Goal: Task Accomplishment & Management: Manage account settings

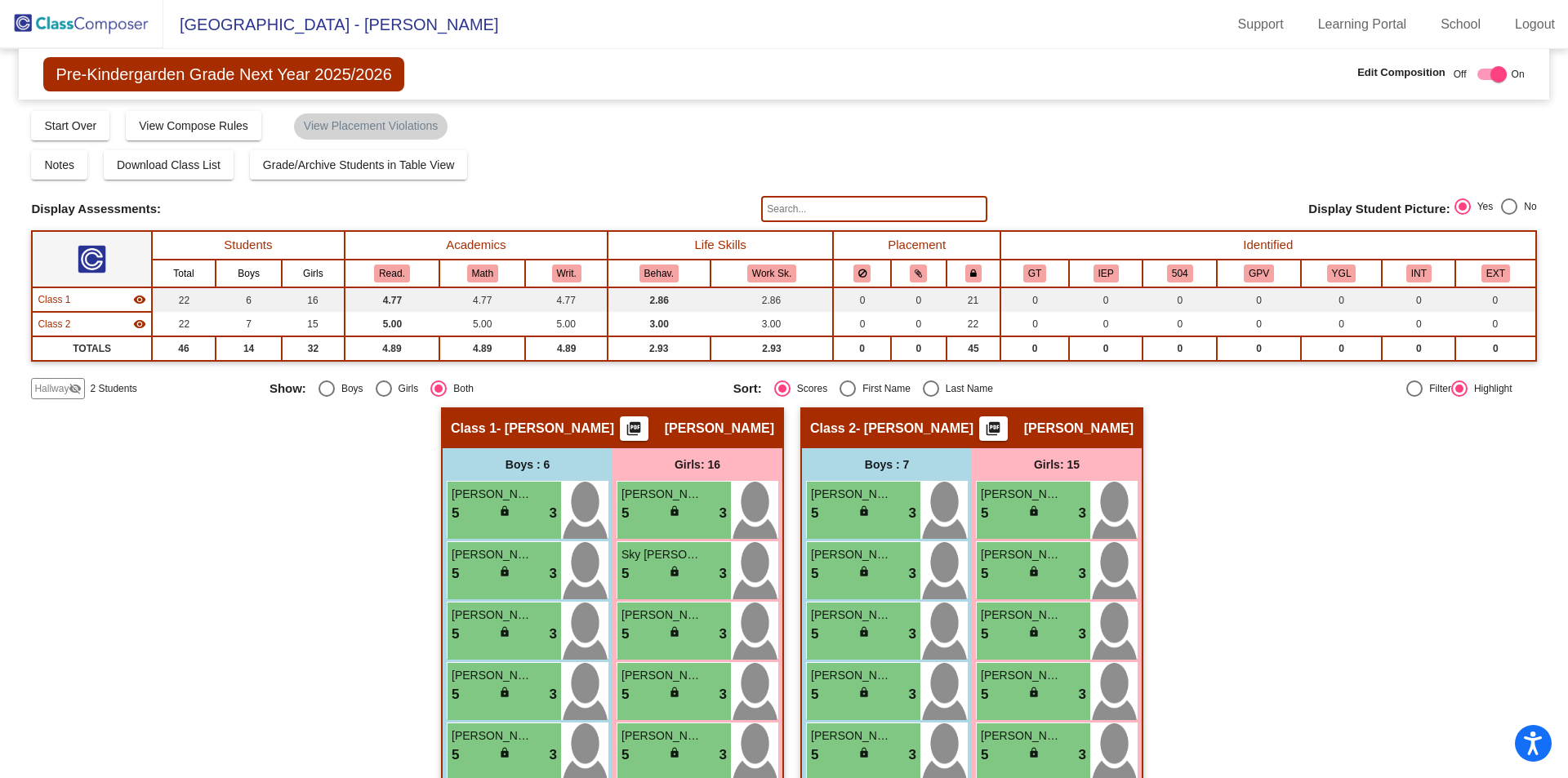
click at [98, 34] on img at bounding box center [81, 24] width 164 height 48
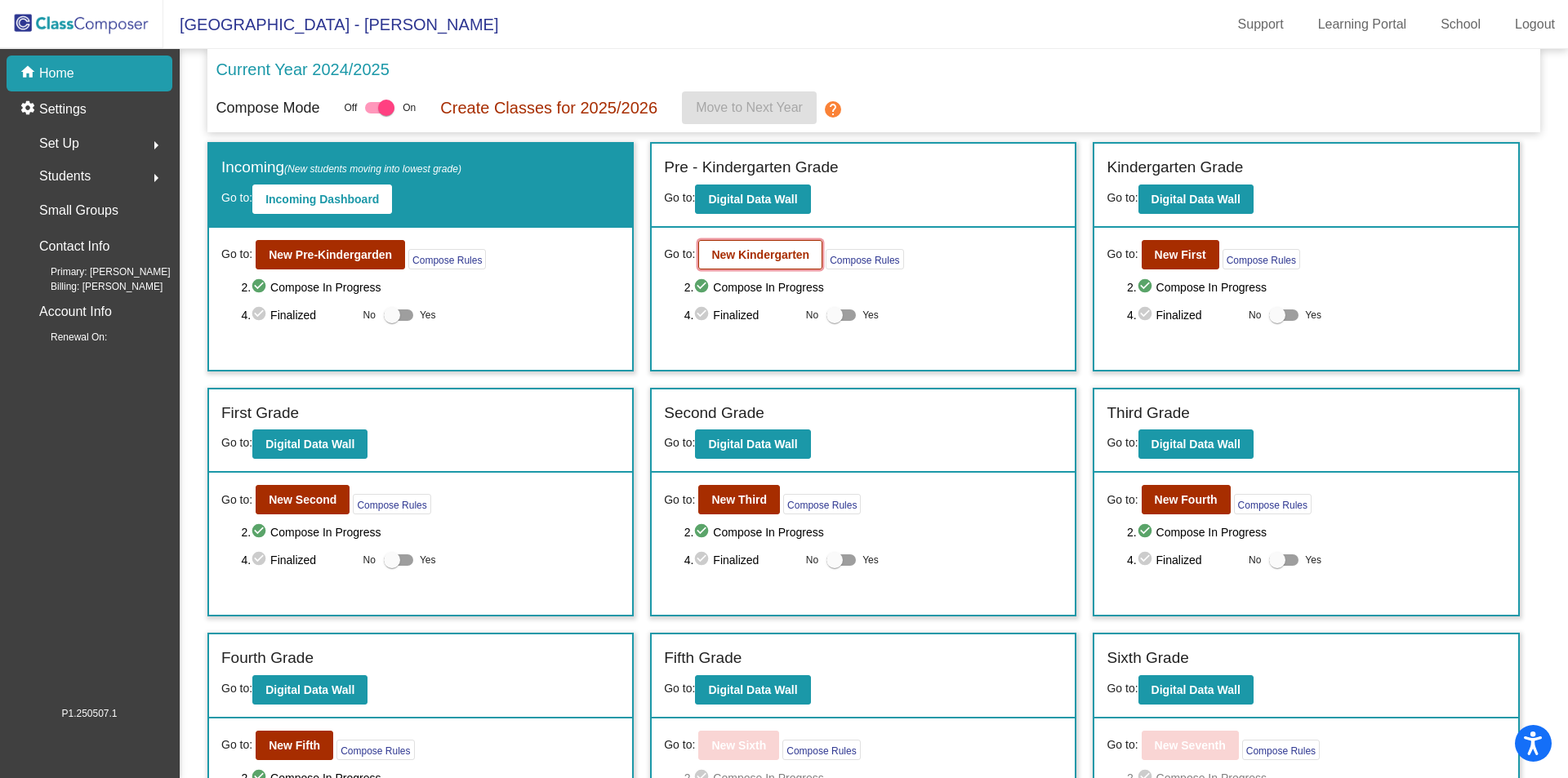
click at [768, 251] on b "New Kindergarten" at bounding box center [760, 254] width 98 height 13
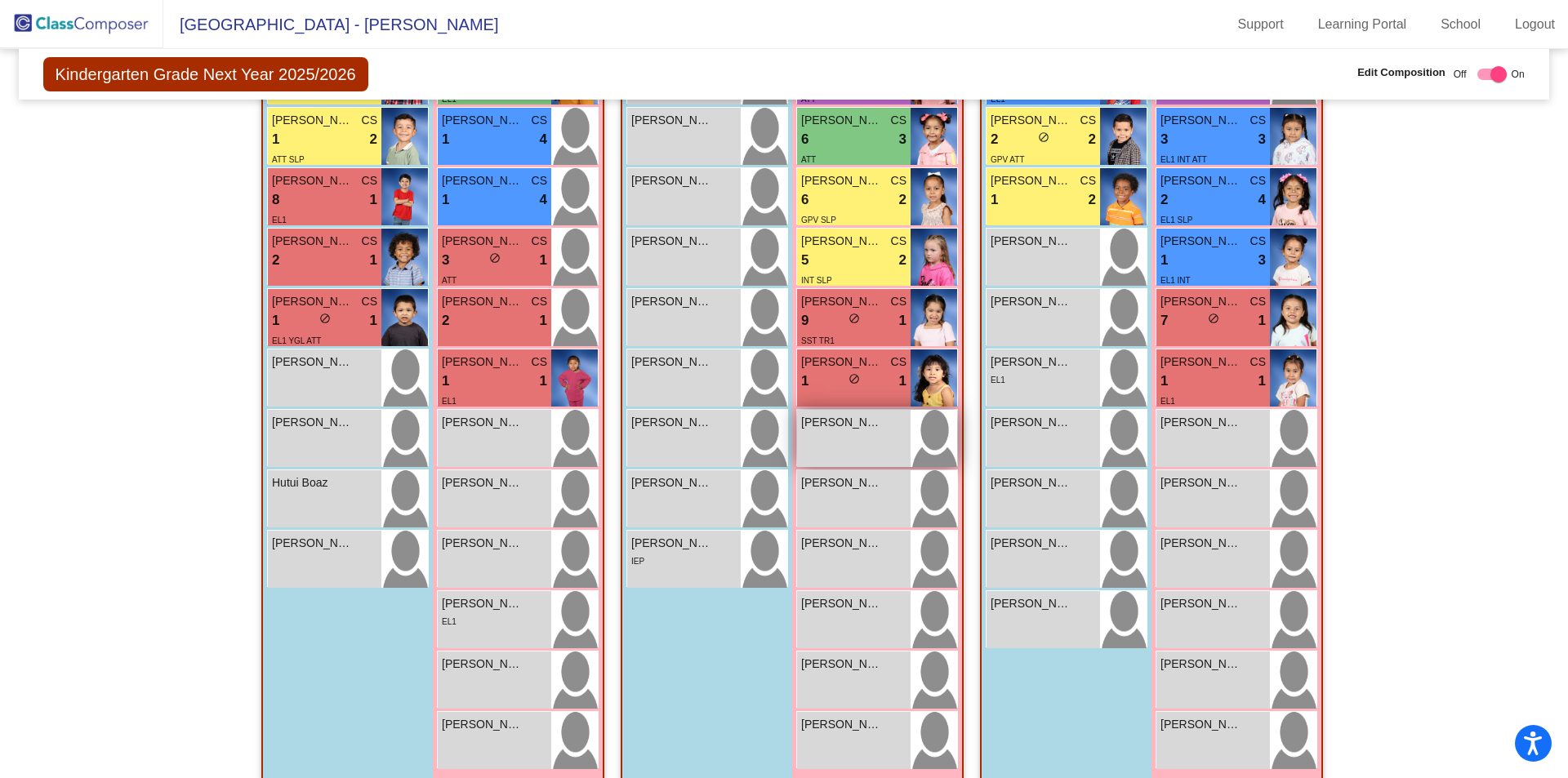
scroll to position [539, 0]
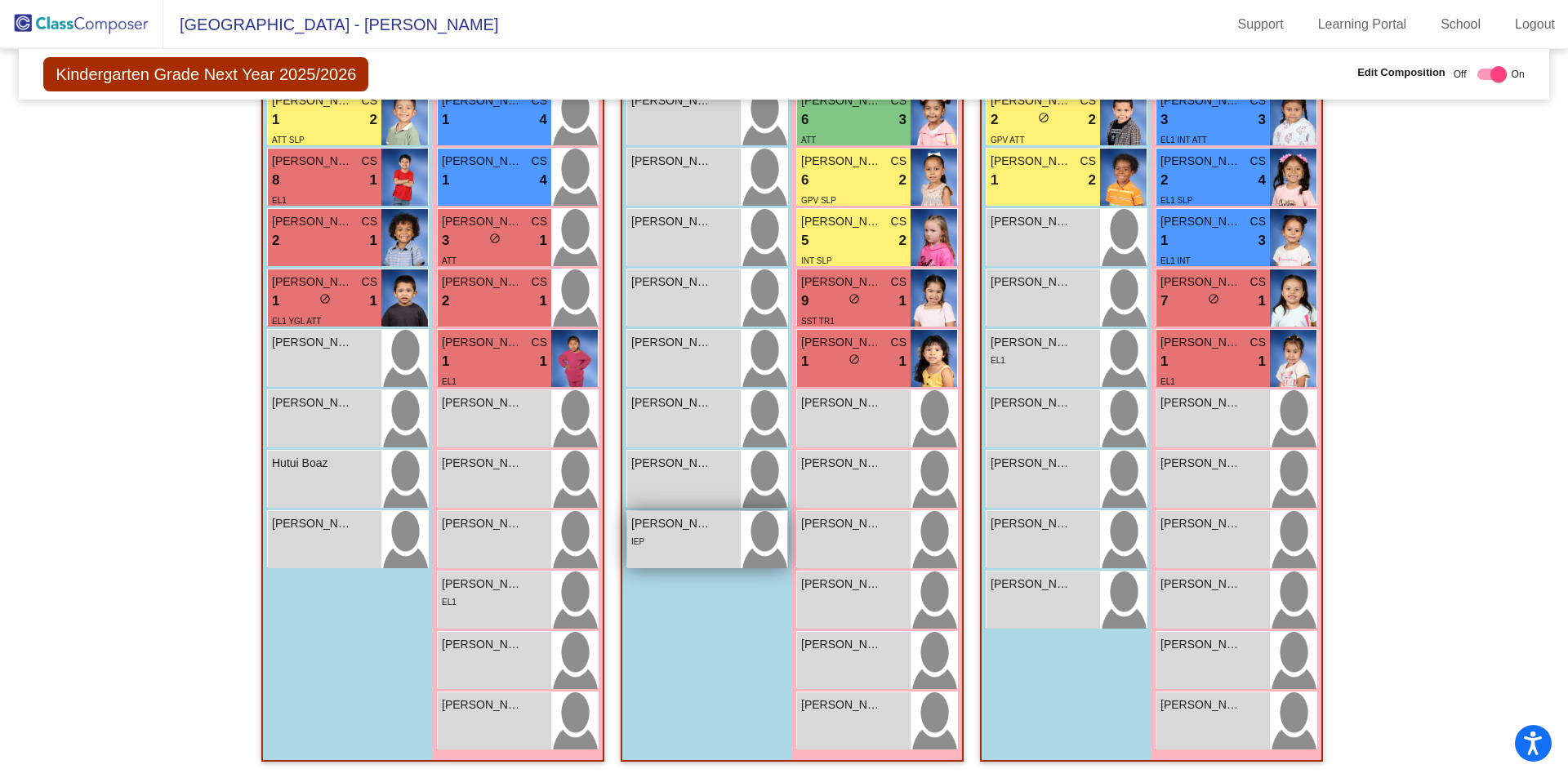
click at [686, 536] on div "IEP" at bounding box center [683, 541] width 105 height 17
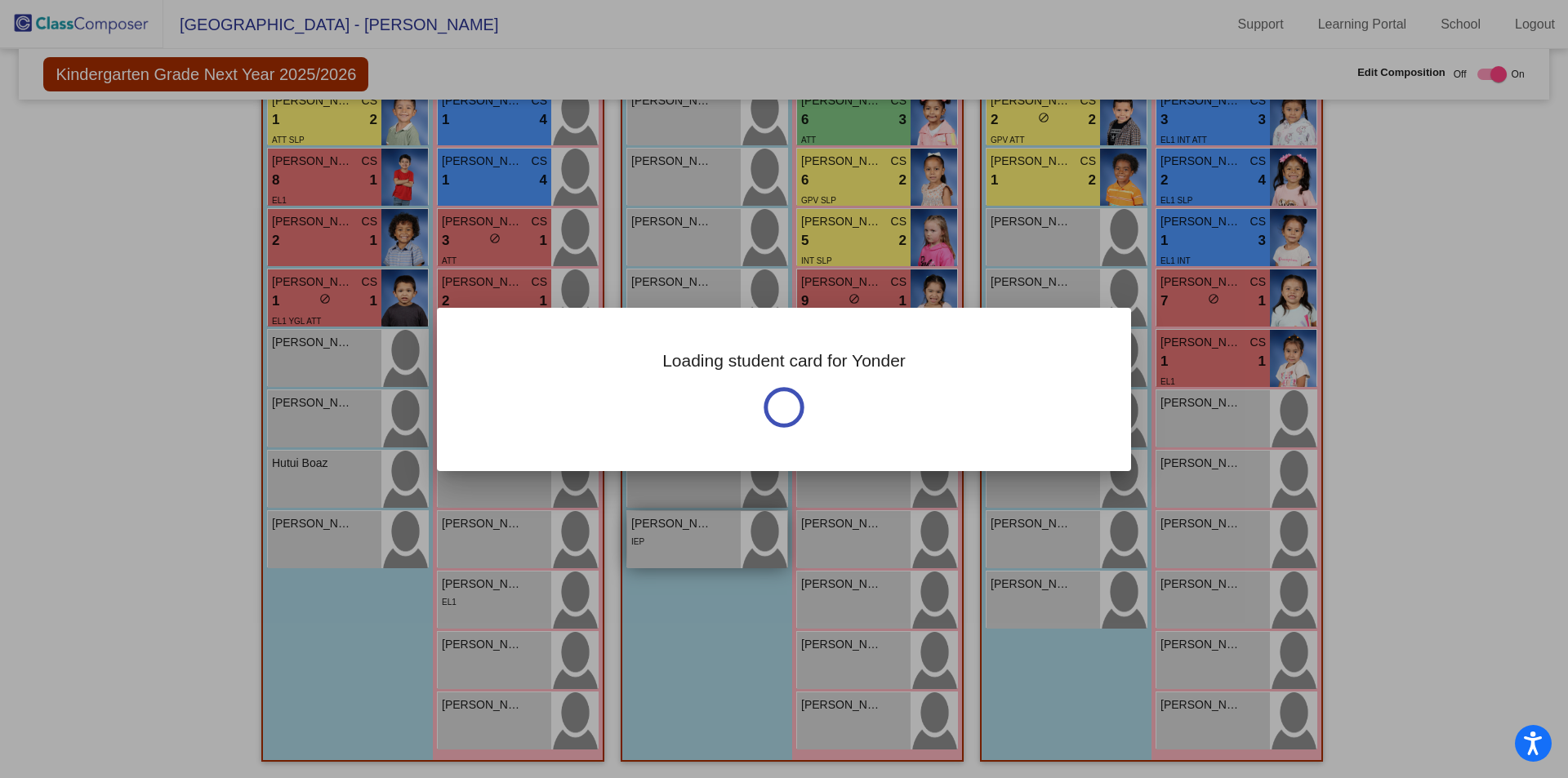
click at [686, 536] on div at bounding box center [784, 389] width 1568 height 778
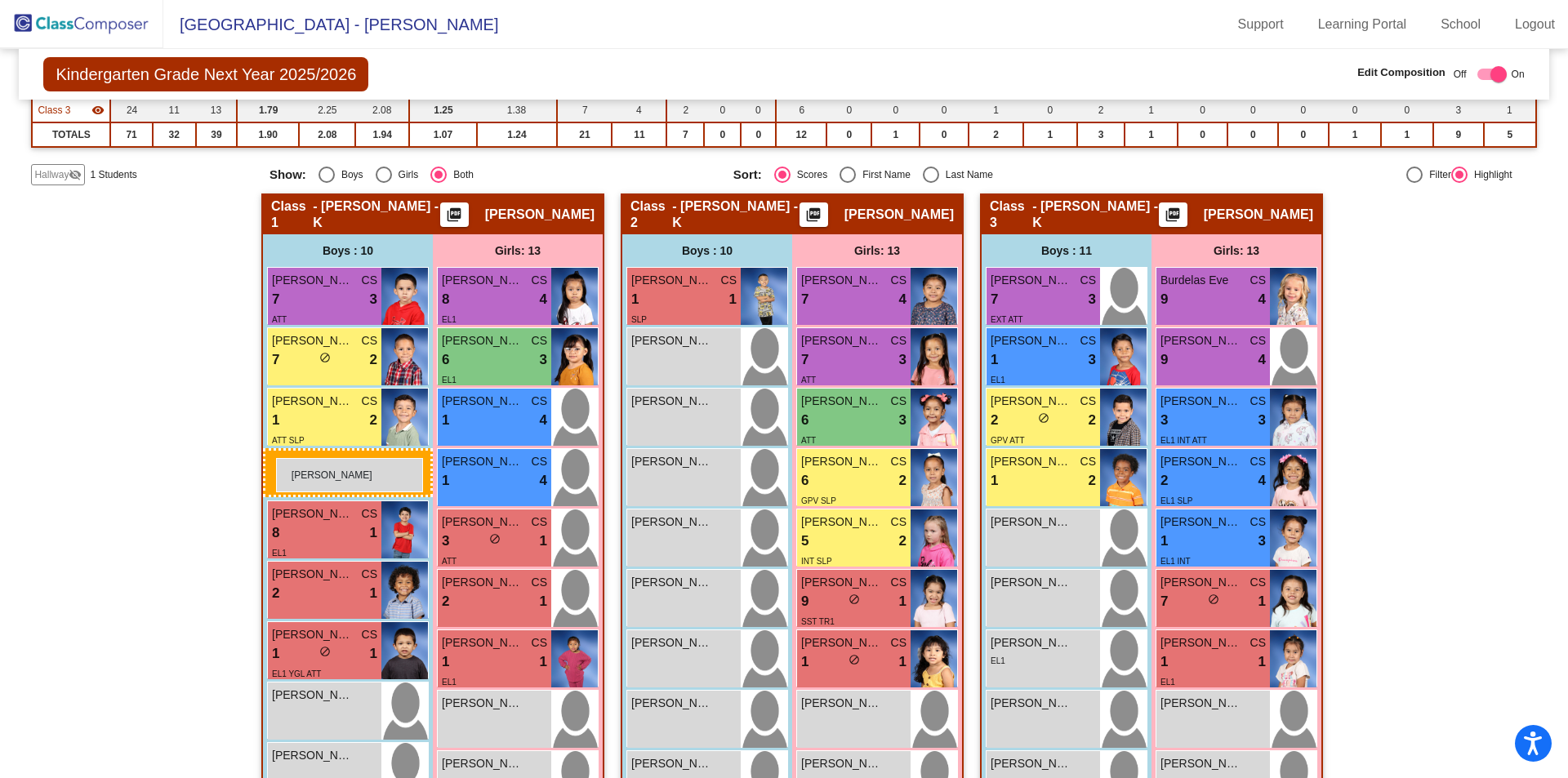
scroll to position [212, 0]
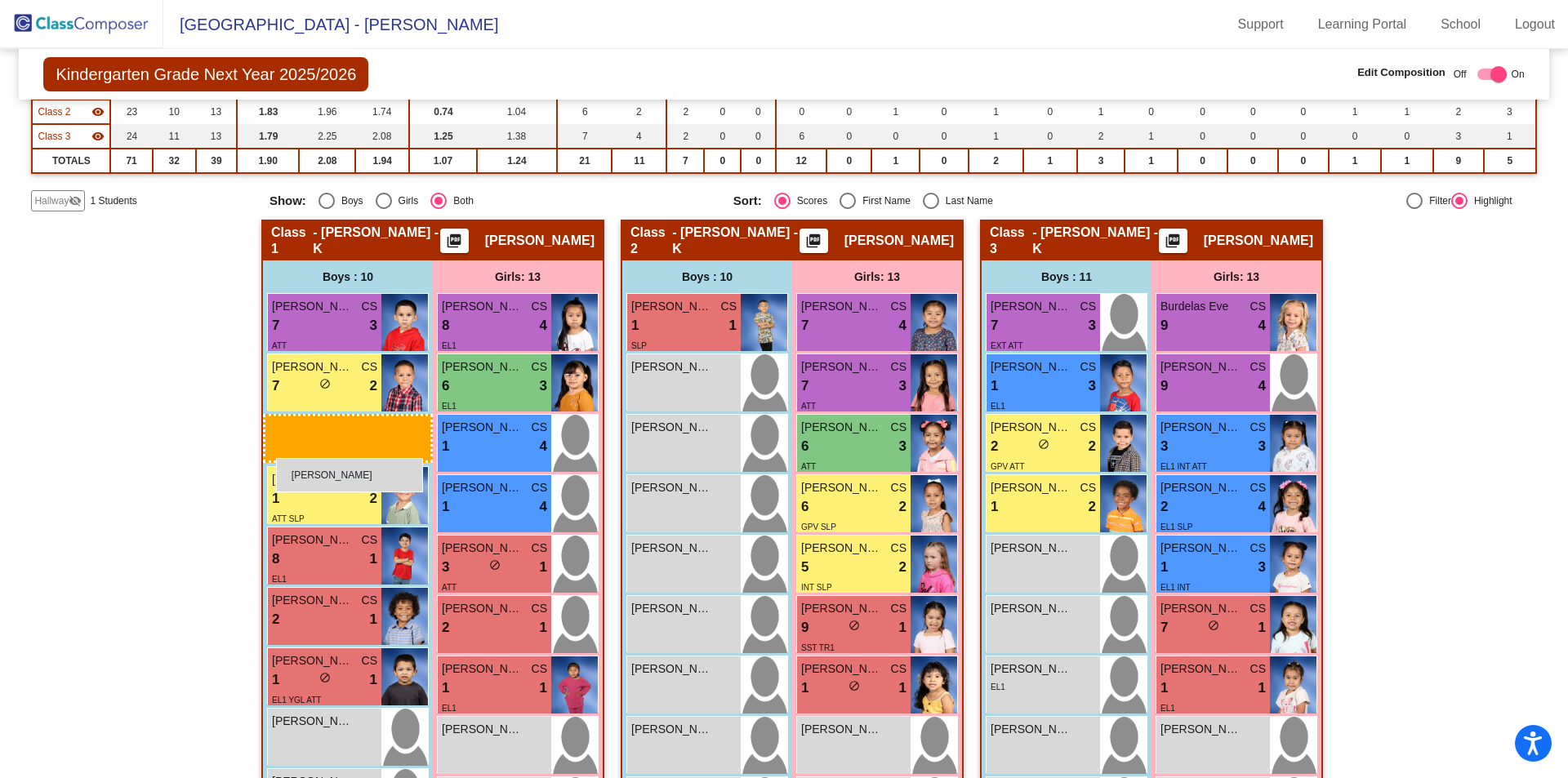
drag, startPoint x: 703, startPoint y: 533, endPoint x: 276, endPoint y: 458, distance: 433.5
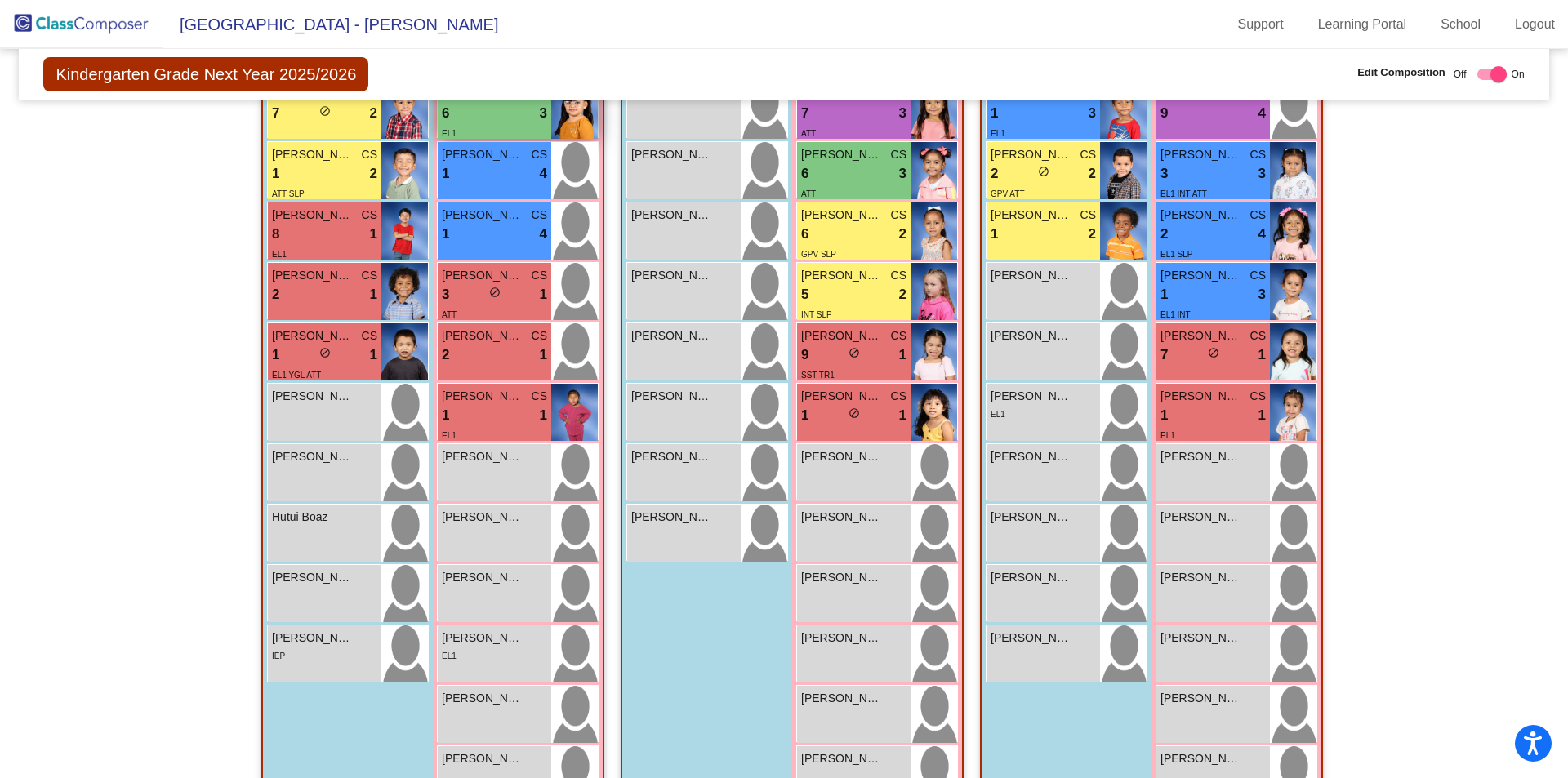
scroll to position [539, 0]
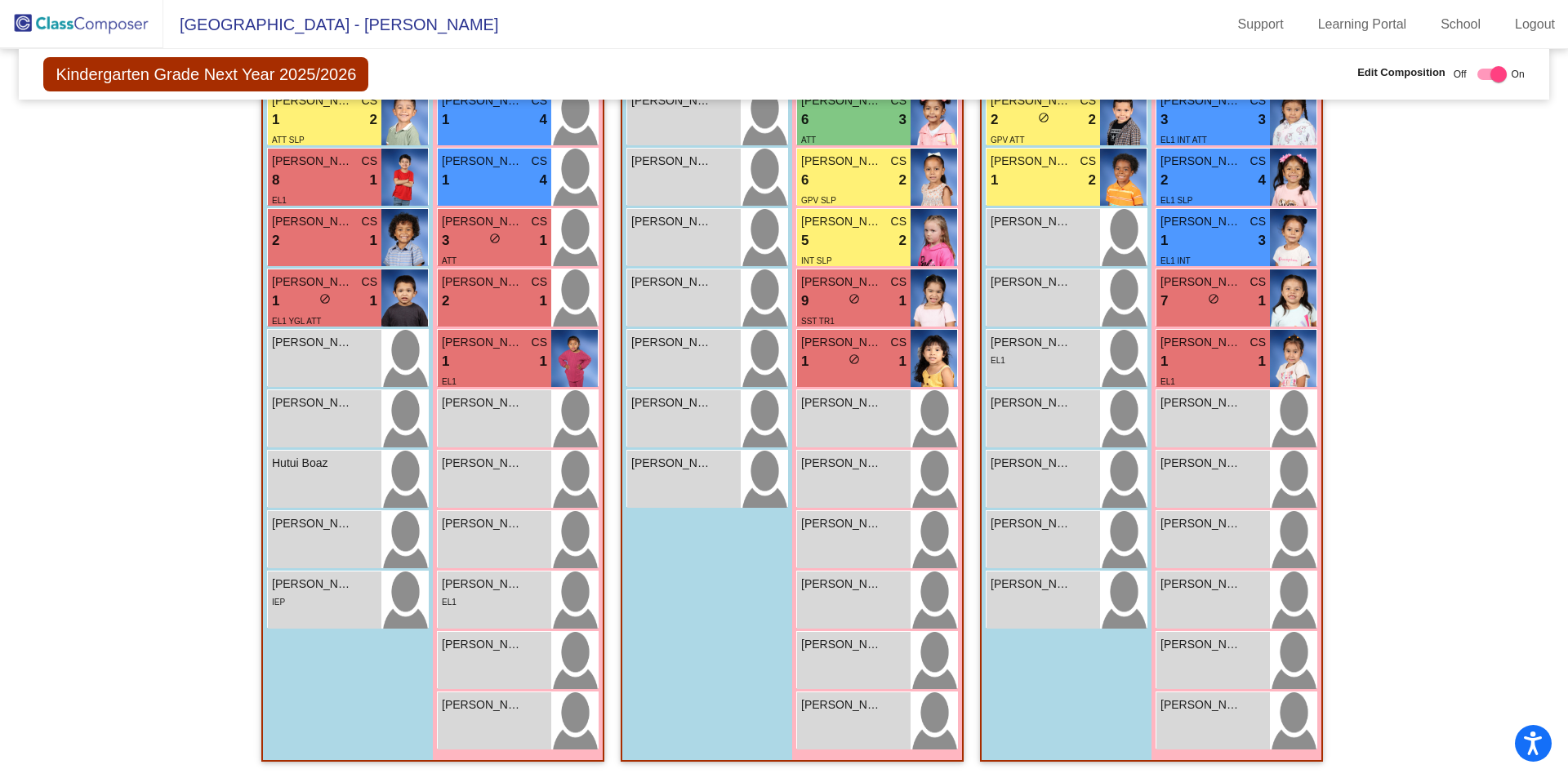
click at [126, 18] on img at bounding box center [81, 24] width 164 height 48
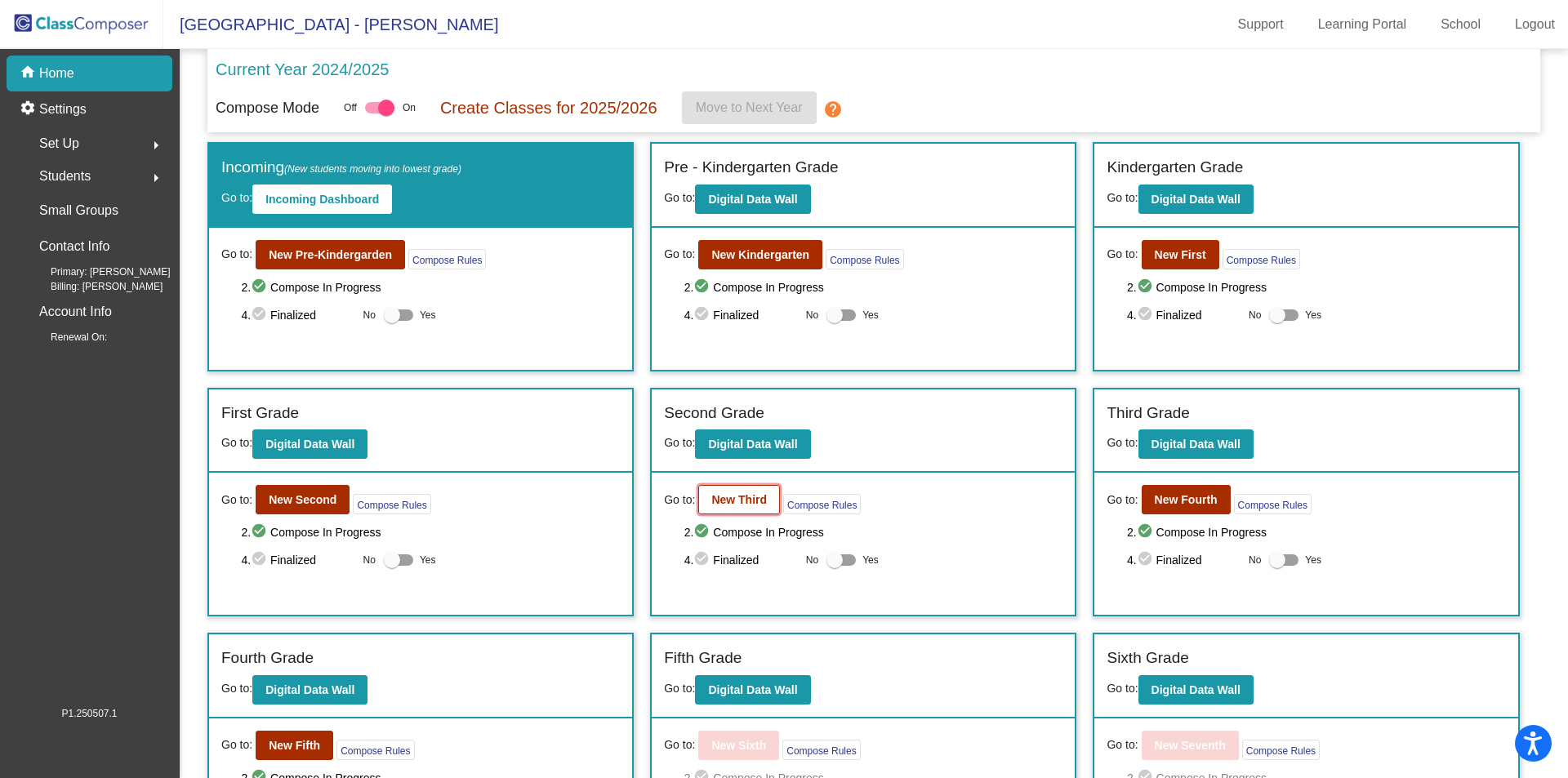
click at [768, 504] on button "New Third" at bounding box center [739, 500] width 81 height 29
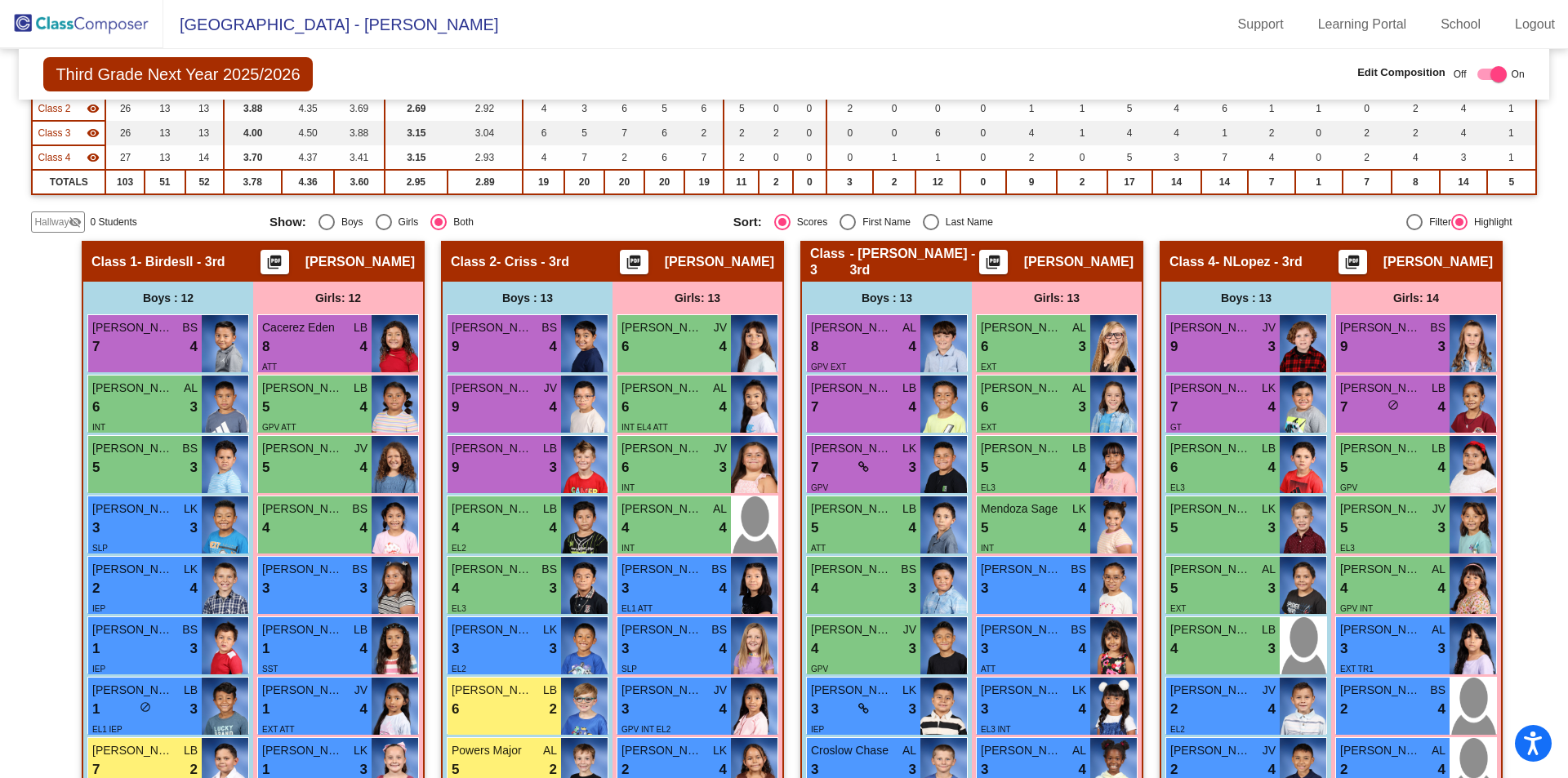
scroll to position [134, 0]
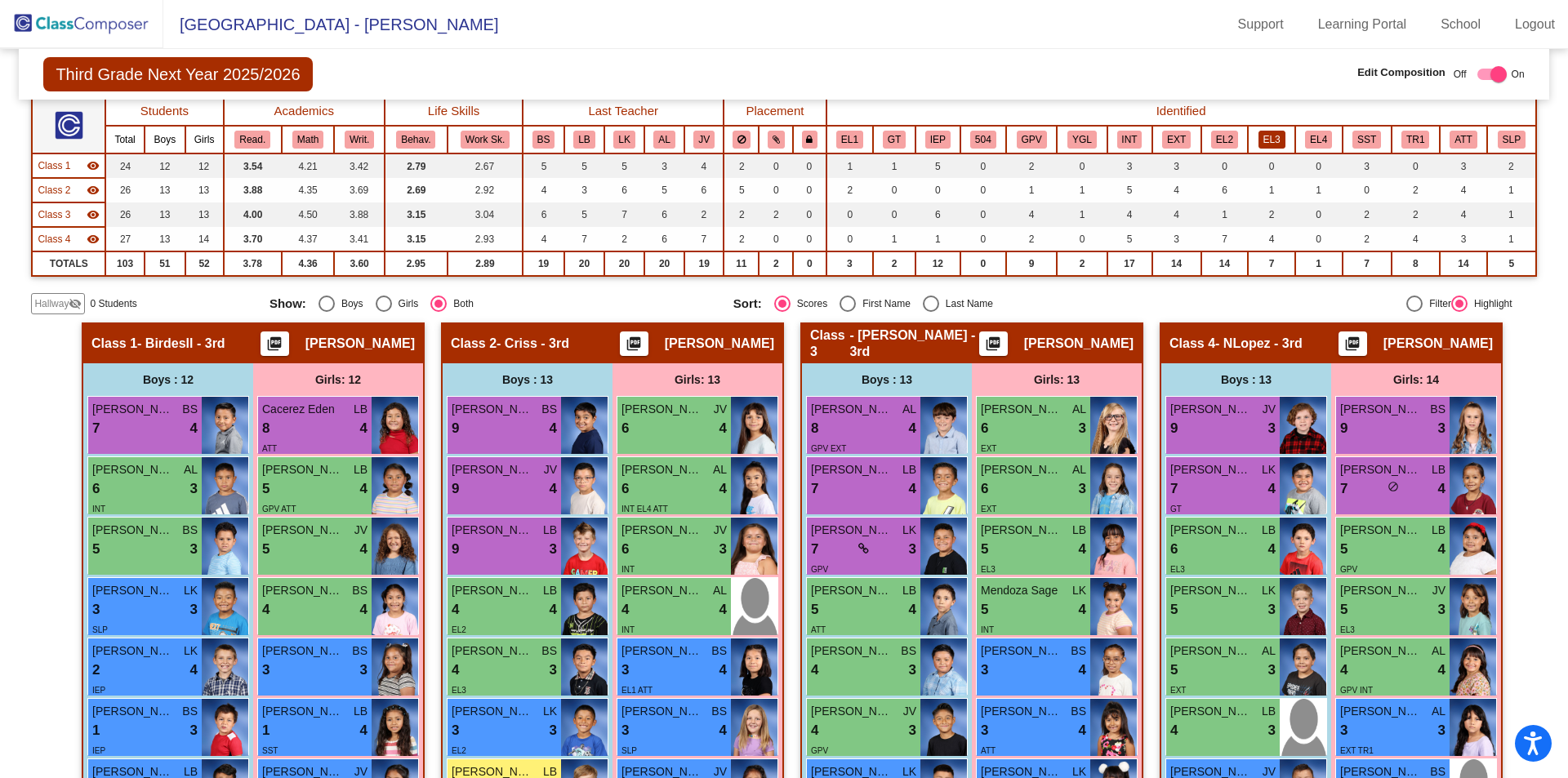
click at [1259, 134] on button "EL3" at bounding box center [1272, 140] width 27 height 18
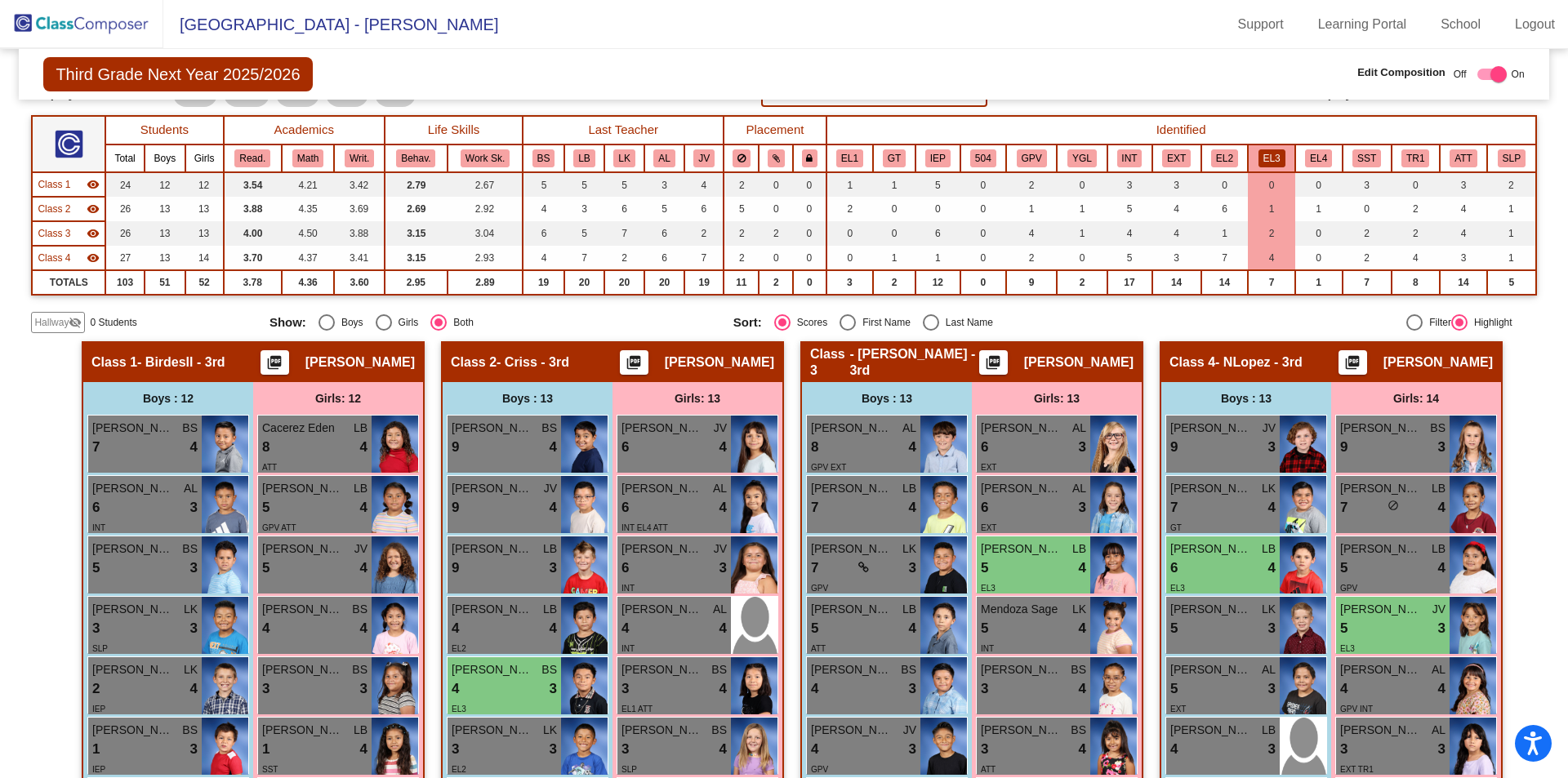
scroll to position [52, 0]
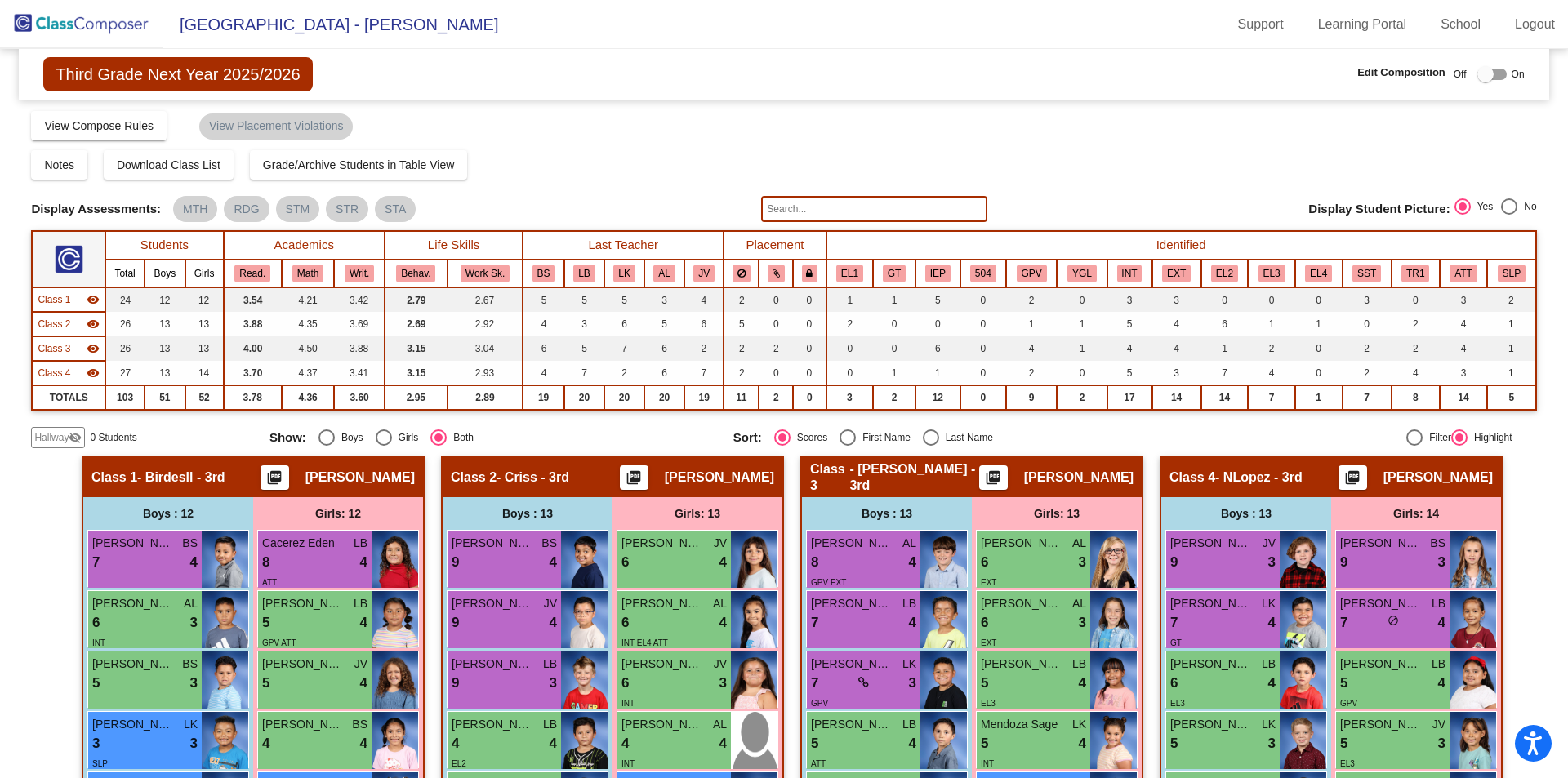
click at [86, 20] on img at bounding box center [81, 24] width 164 height 48
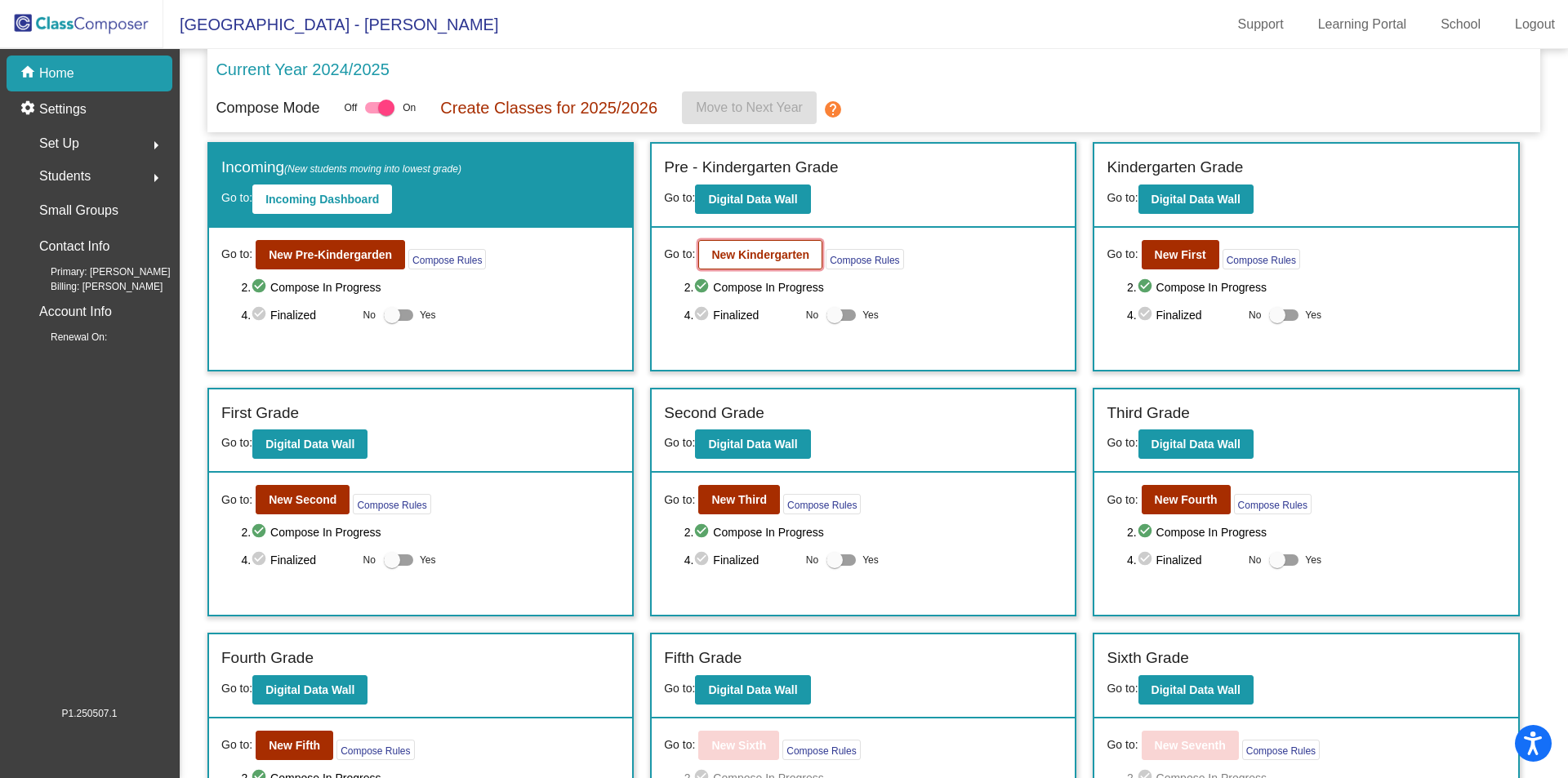
click at [760, 257] on b "New Kindergarten" at bounding box center [760, 254] width 98 height 13
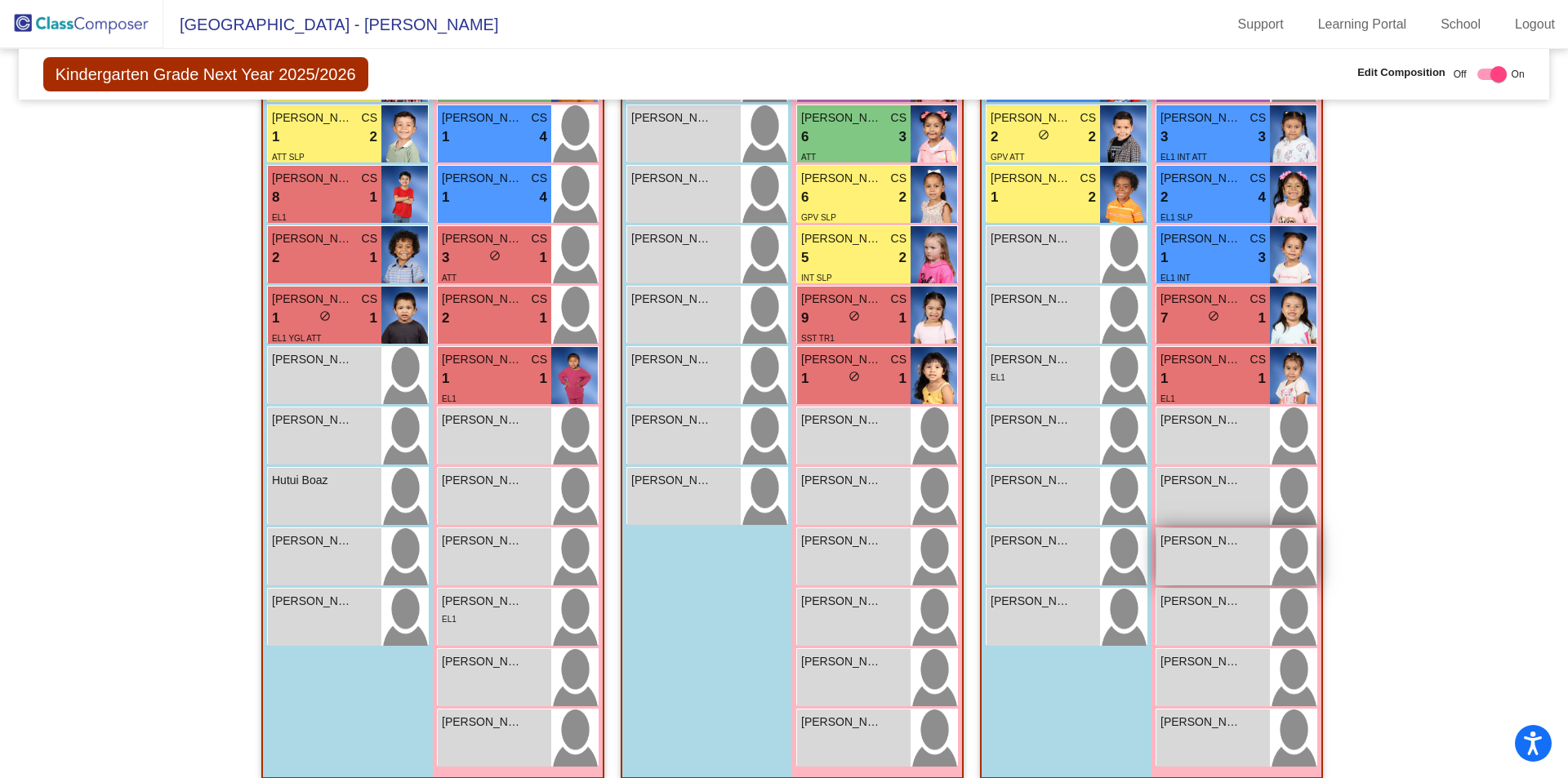
scroll to position [539, 0]
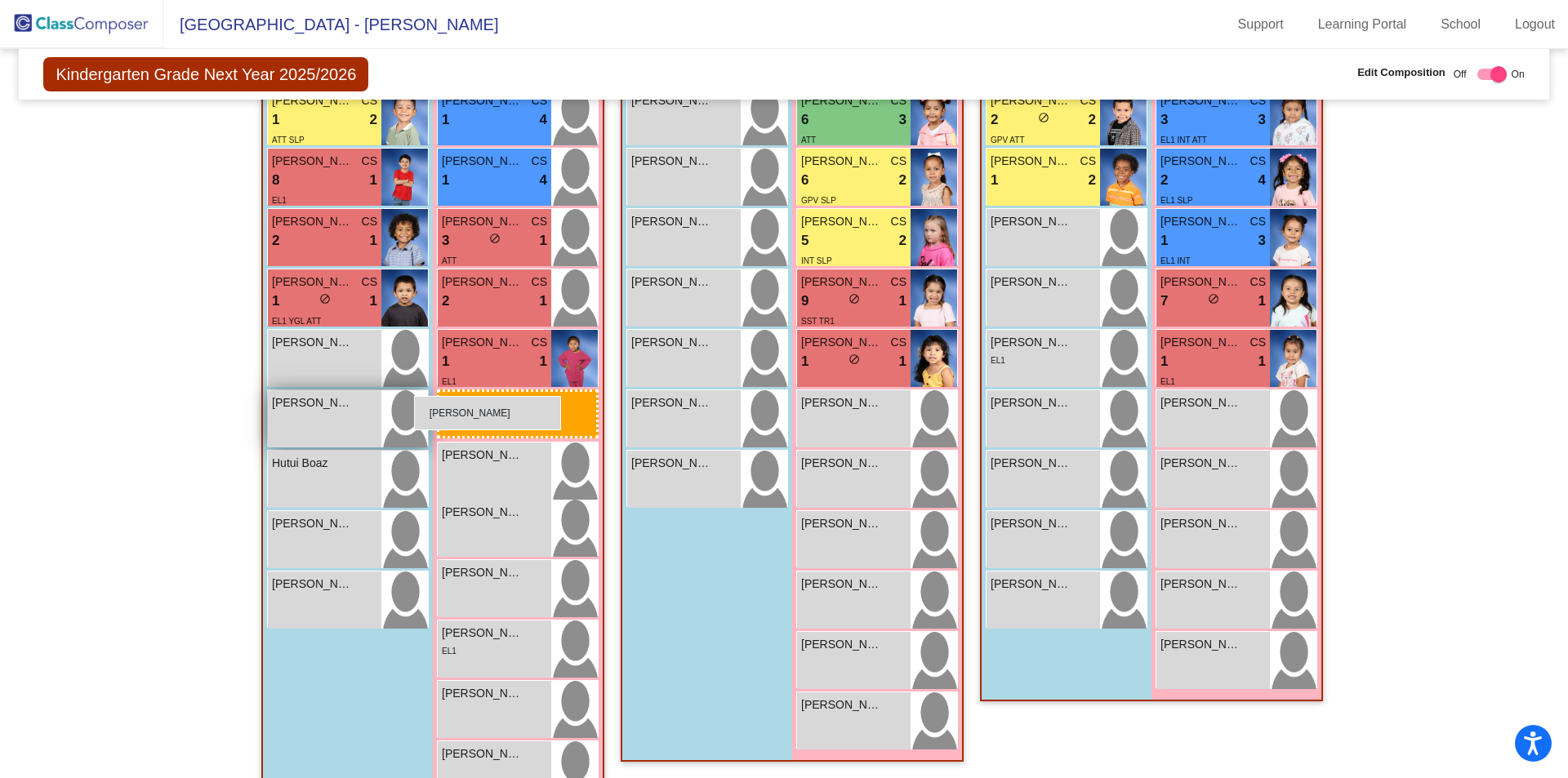
drag, startPoint x: 1198, startPoint y: 713, endPoint x: 417, endPoint y: 398, distance: 842.1
drag, startPoint x: 1236, startPoint y: 719, endPoint x: 440, endPoint y: 399, distance: 857.9
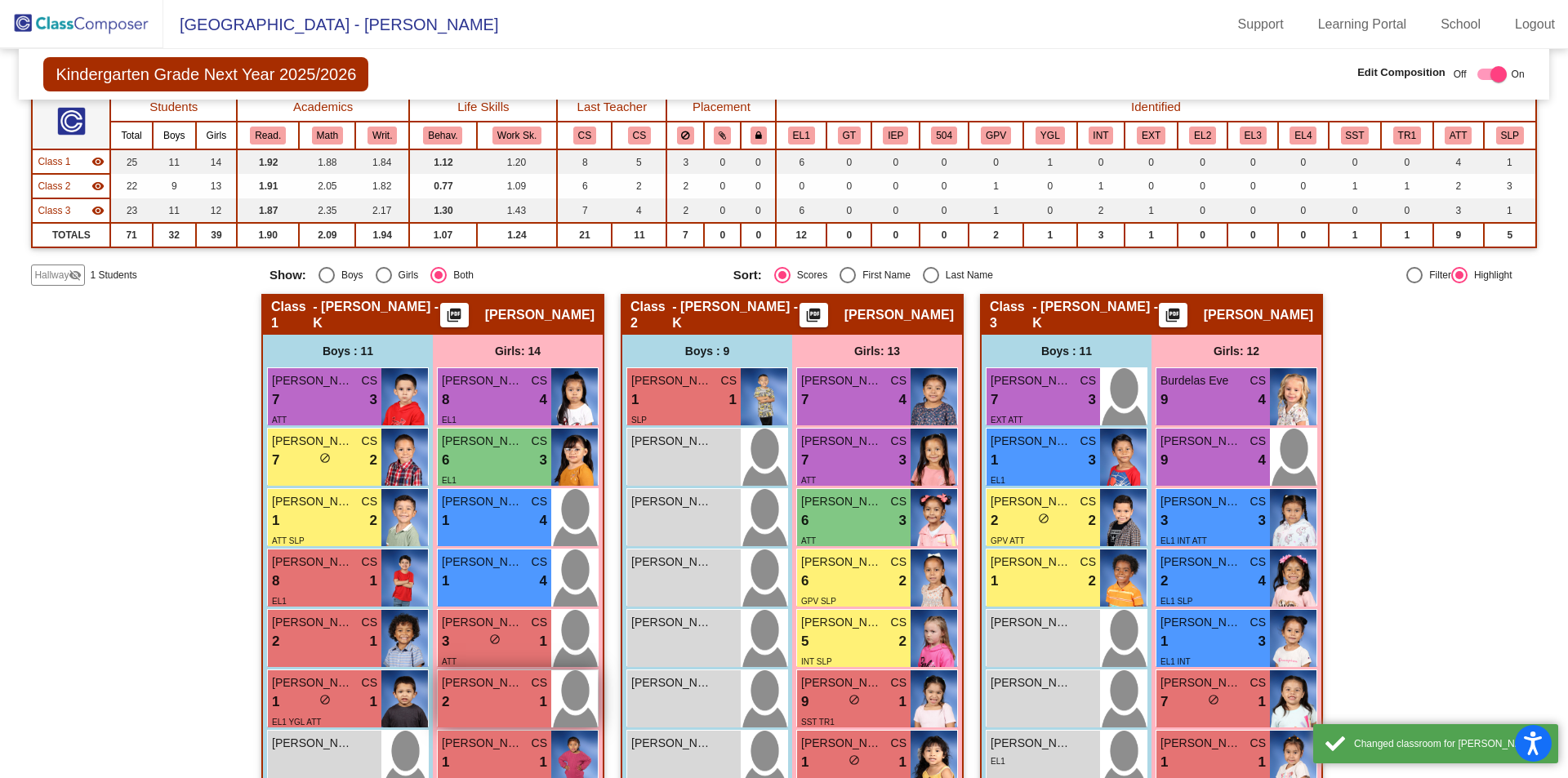
scroll to position [131, 0]
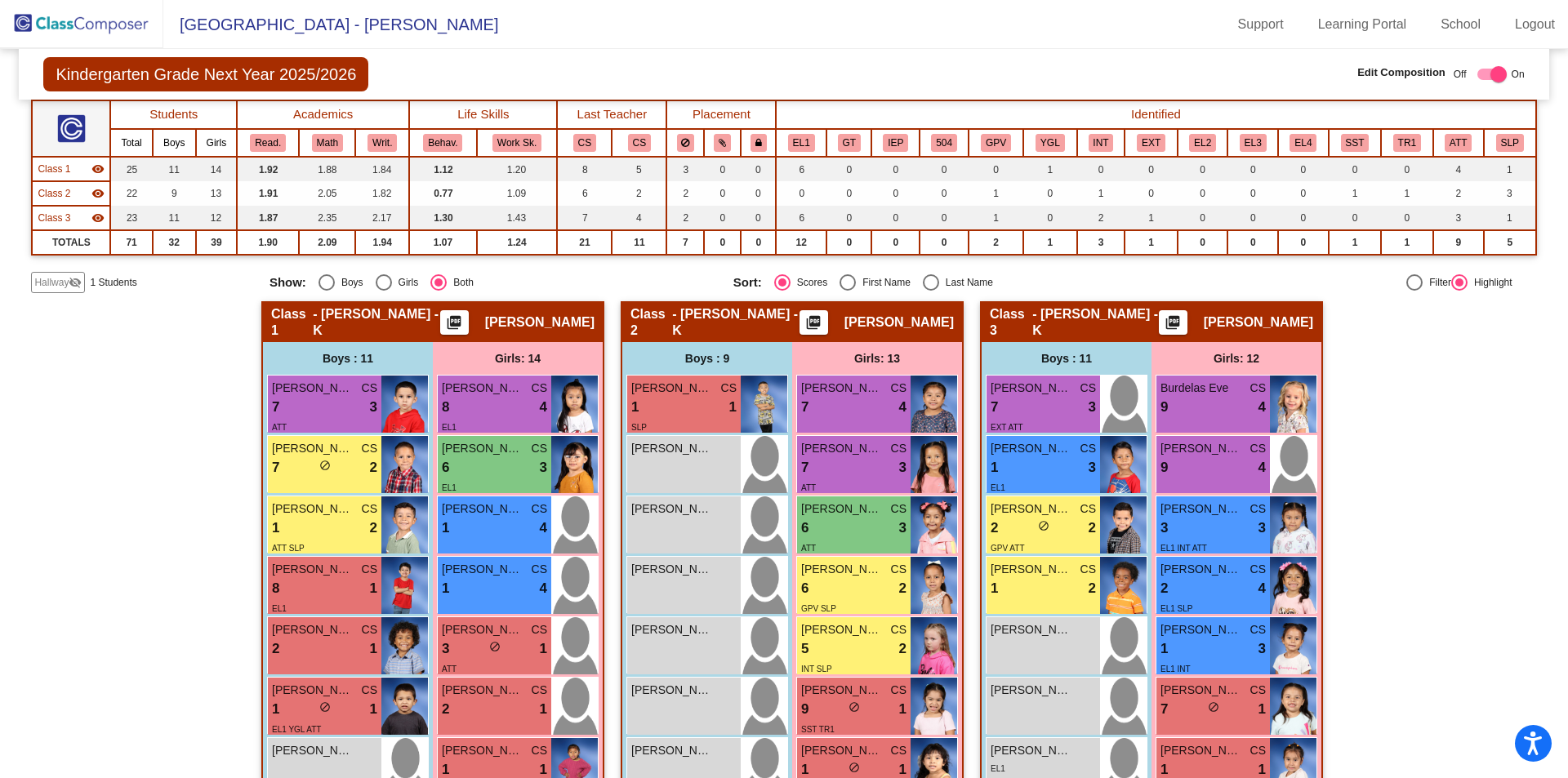
click at [77, 15] on img at bounding box center [81, 24] width 164 height 48
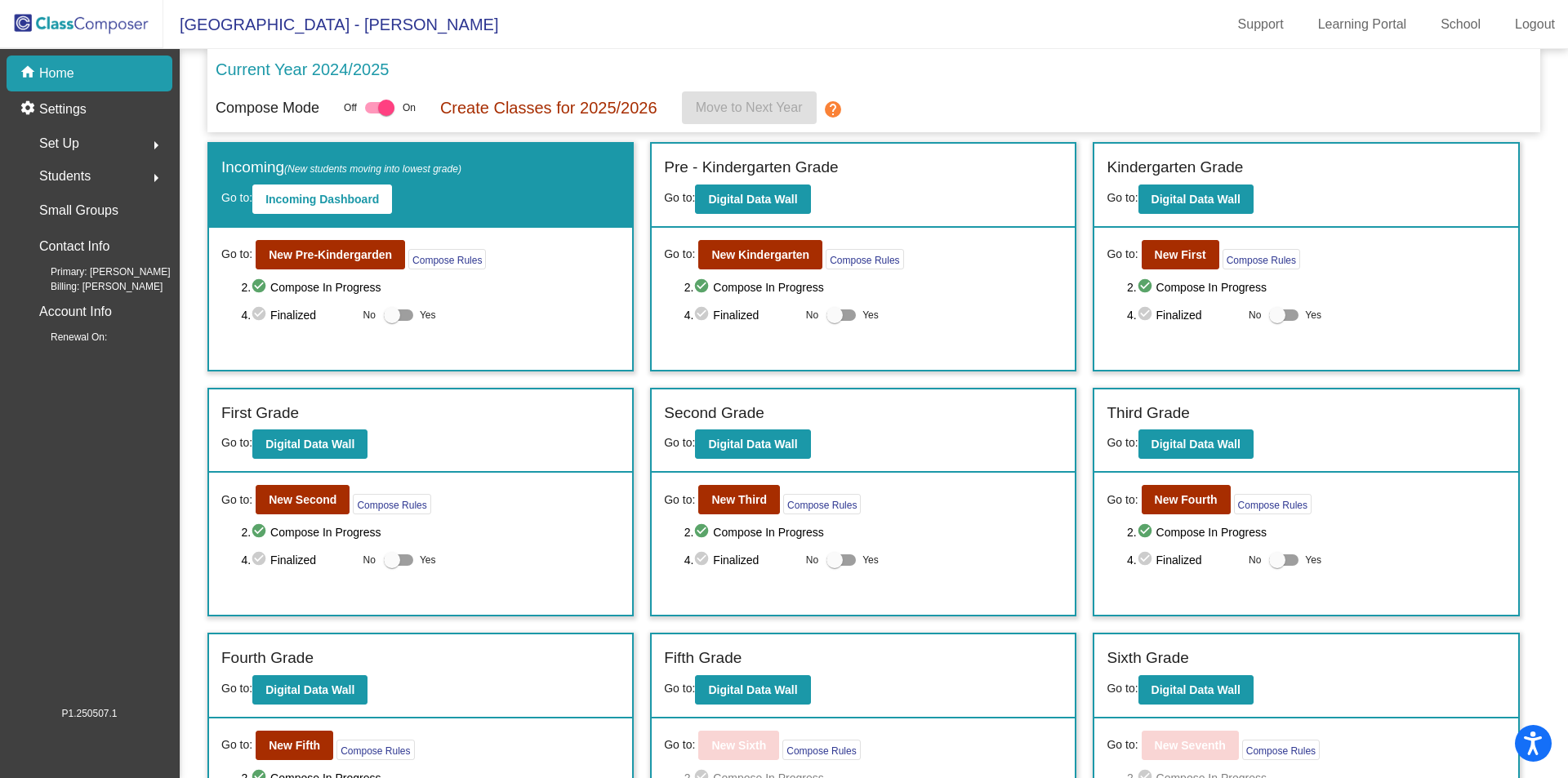
click at [43, 15] on img at bounding box center [81, 24] width 164 height 48
click at [305, 736] on button "New Fifth" at bounding box center [295, 745] width 78 height 29
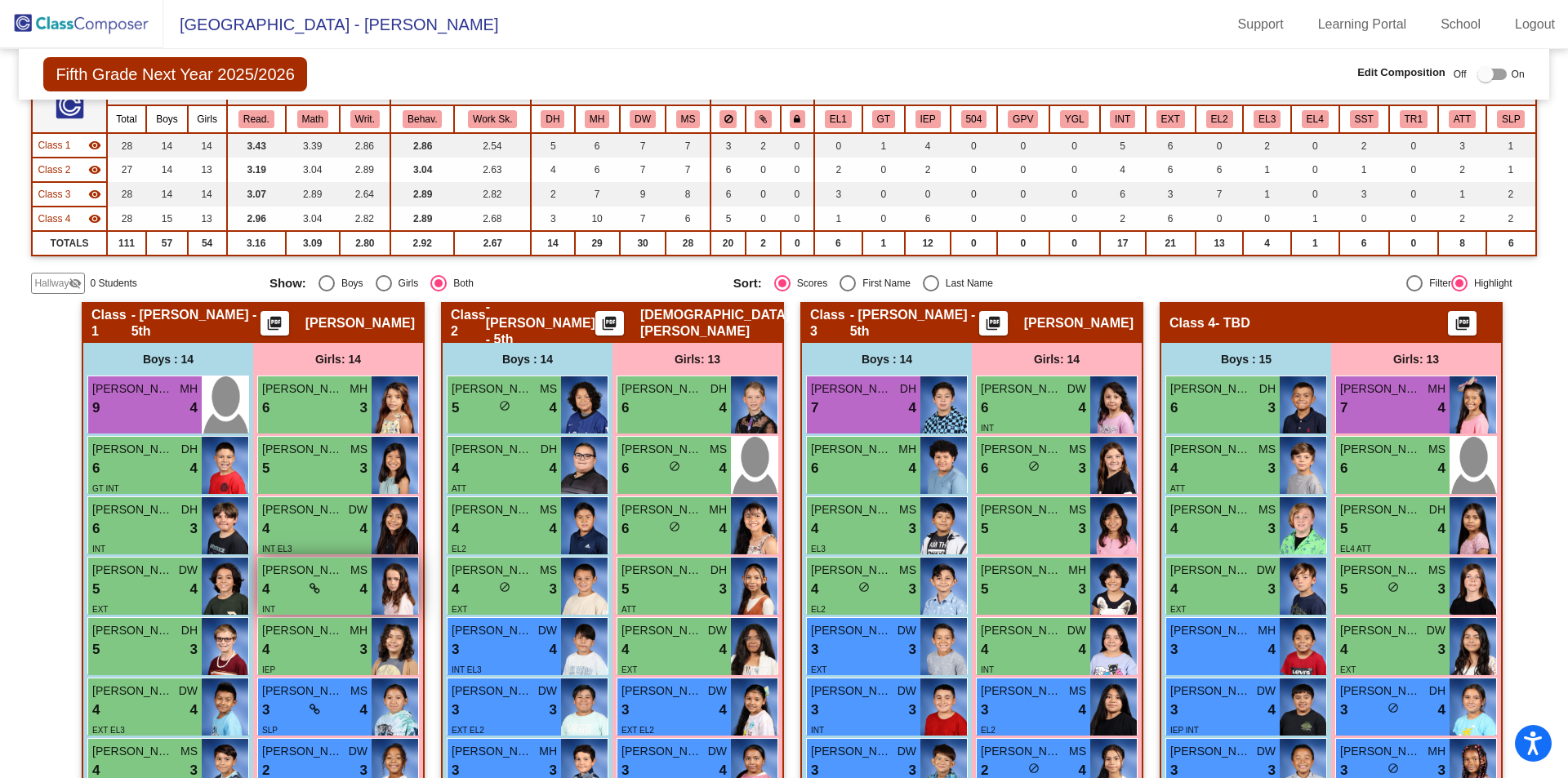
scroll to position [245, 0]
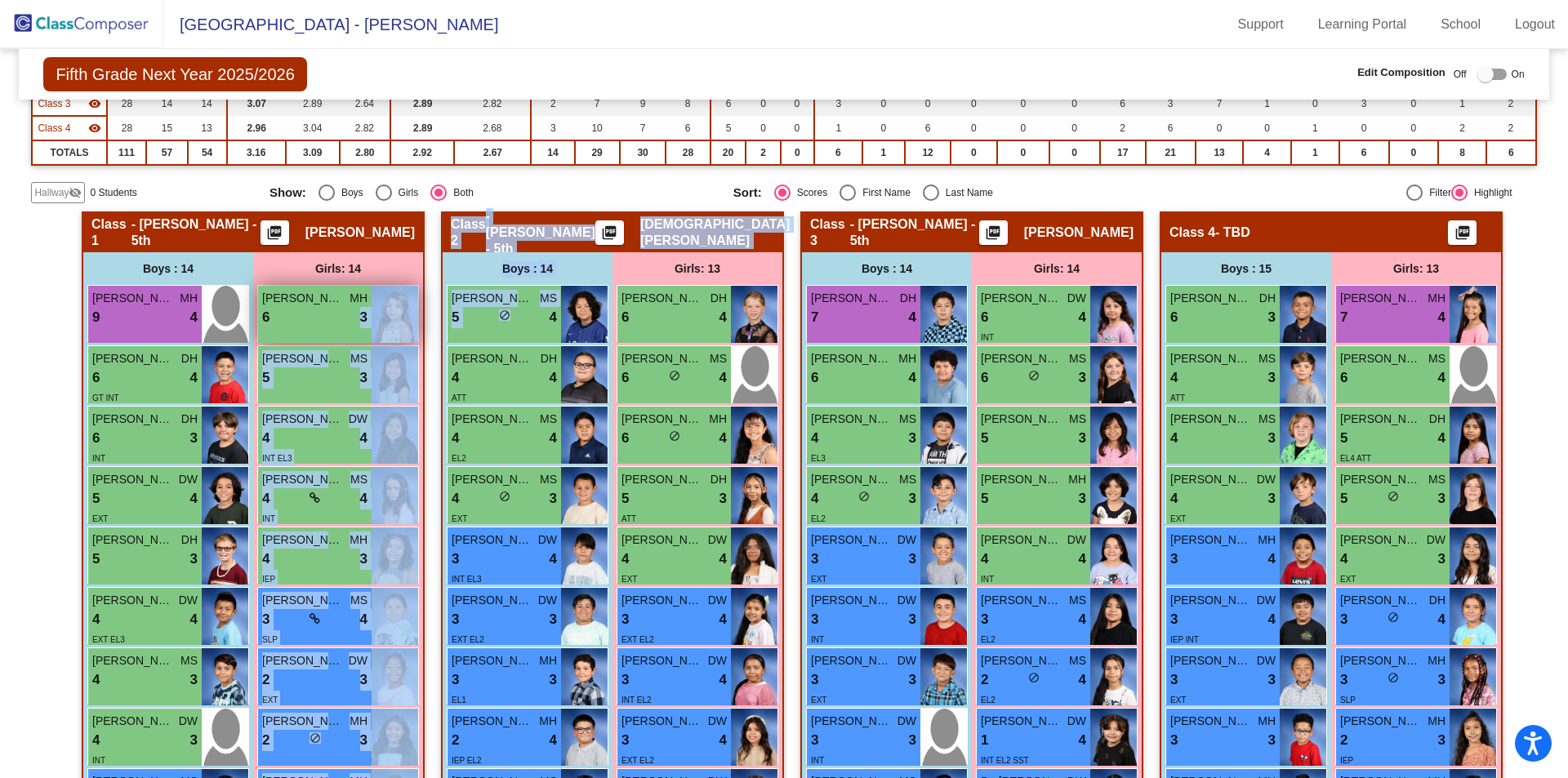
drag, startPoint x: 543, startPoint y: 315, endPoint x: 321, endPoint y: 307, distance: 222.1
click at [313, 312] on div "Hallway - Hallway Class picture_as_pdf Add Student First Name Last Name Student…" at bounding box center [784, 714] width 1505 height 1006
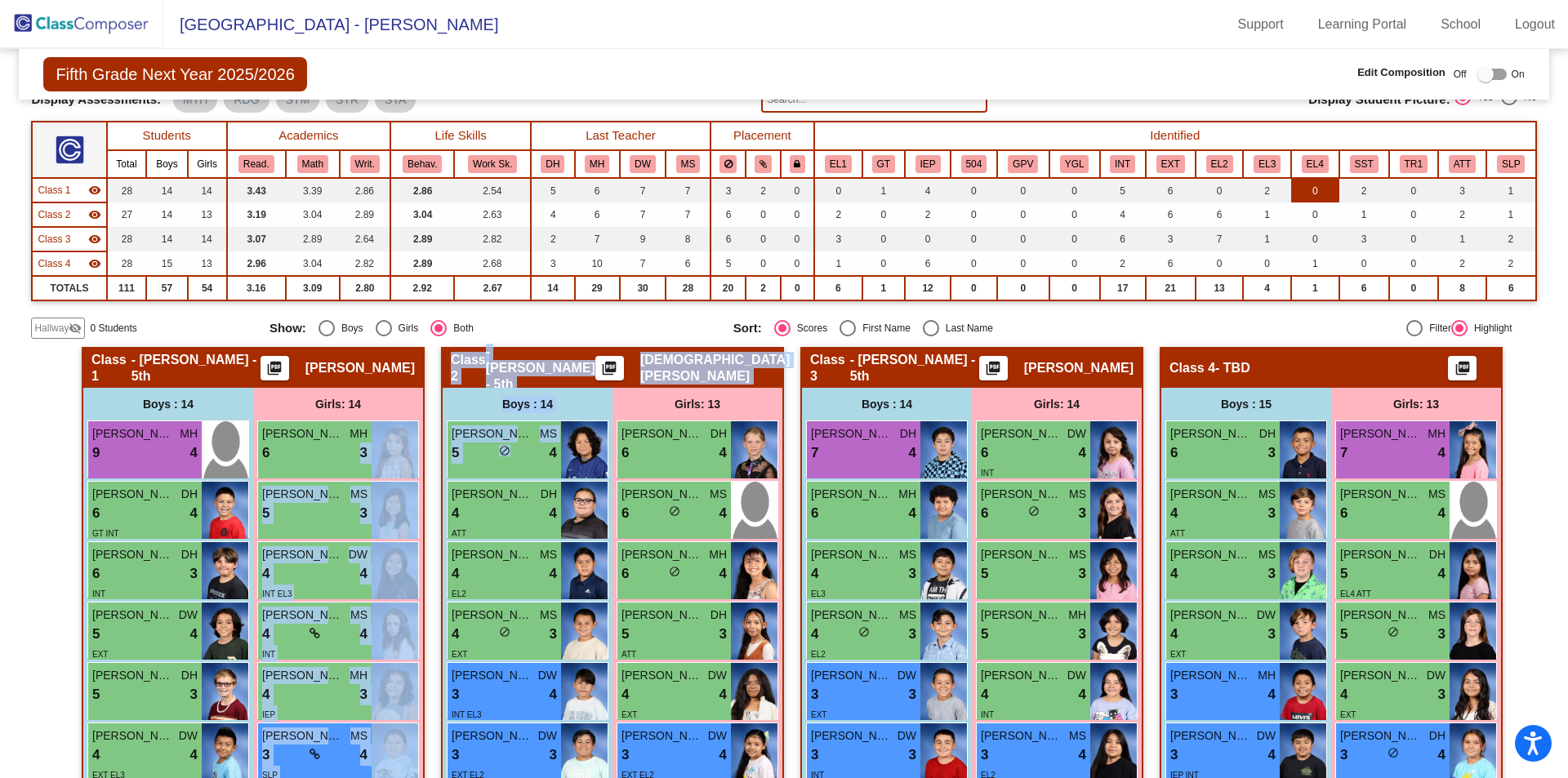
scroll to position [0, 0]
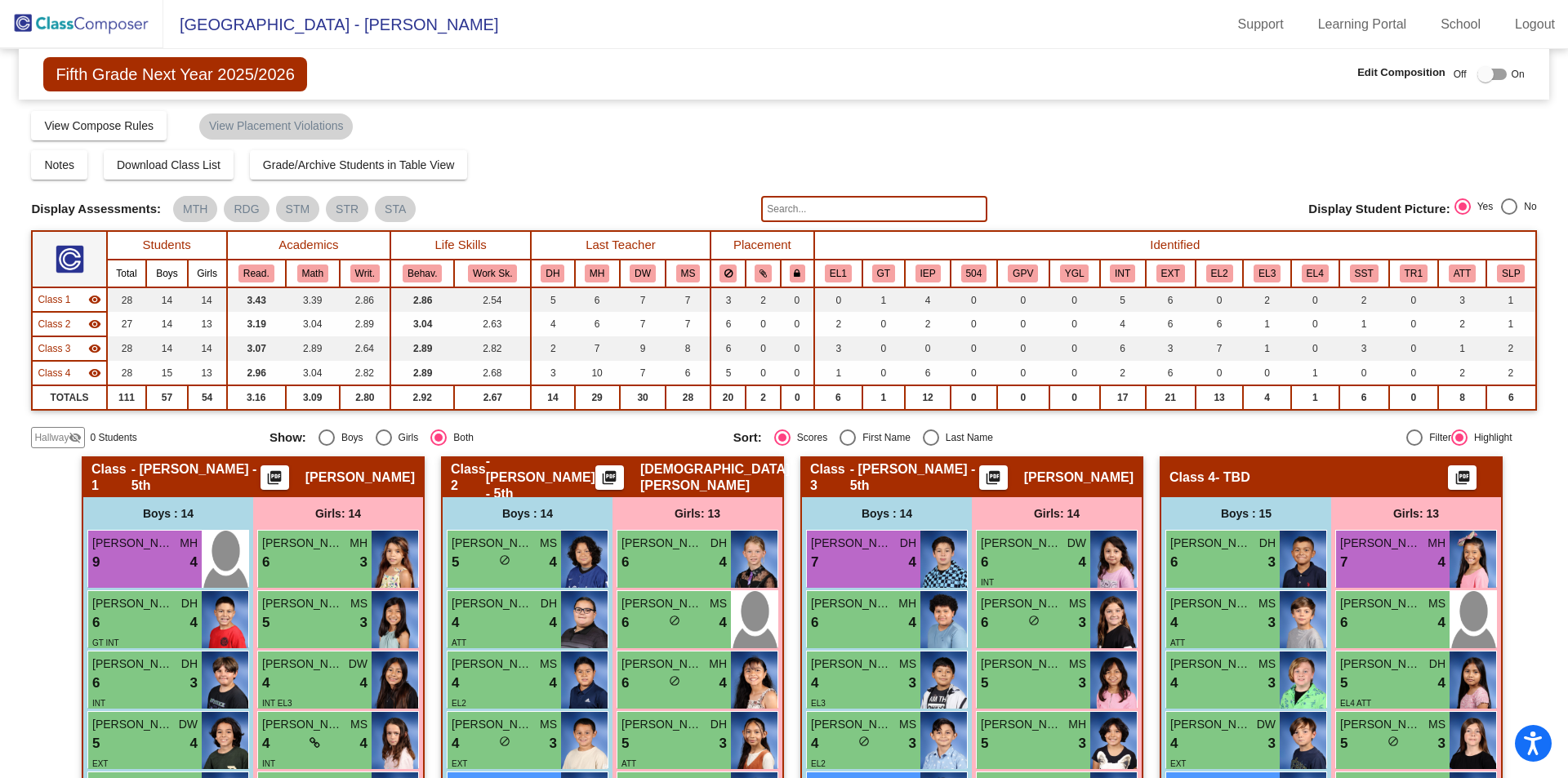
click at [1502, 72] on div "Off On" at bounding box center [1489, 74] width 71 height 20
click at [1486, 74] on div at bounding box center [1493, 74] width 29 height 11
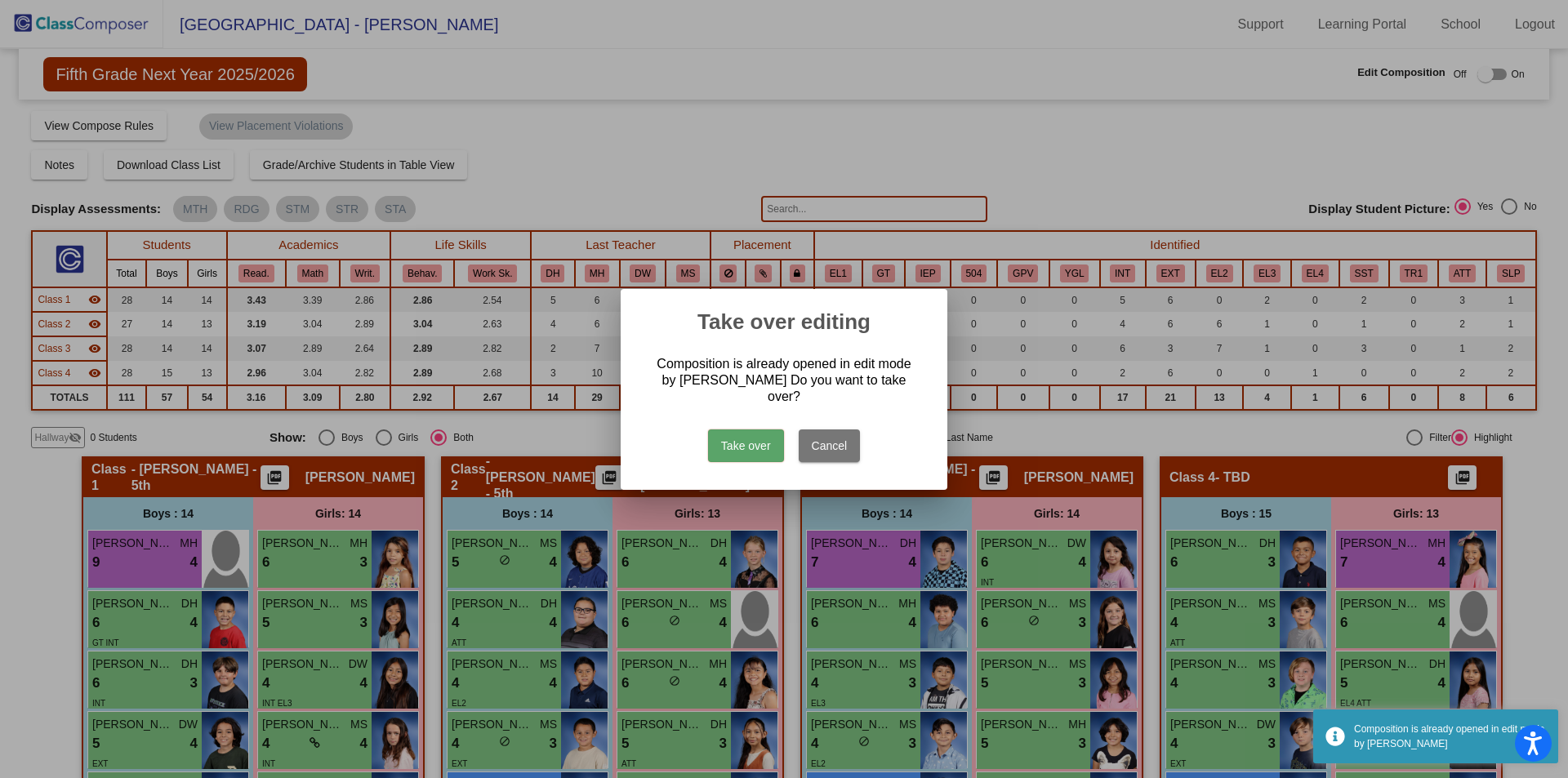
click at [727, 448] on button "Take over" at bounding box center [746, 446] width 76 height 33
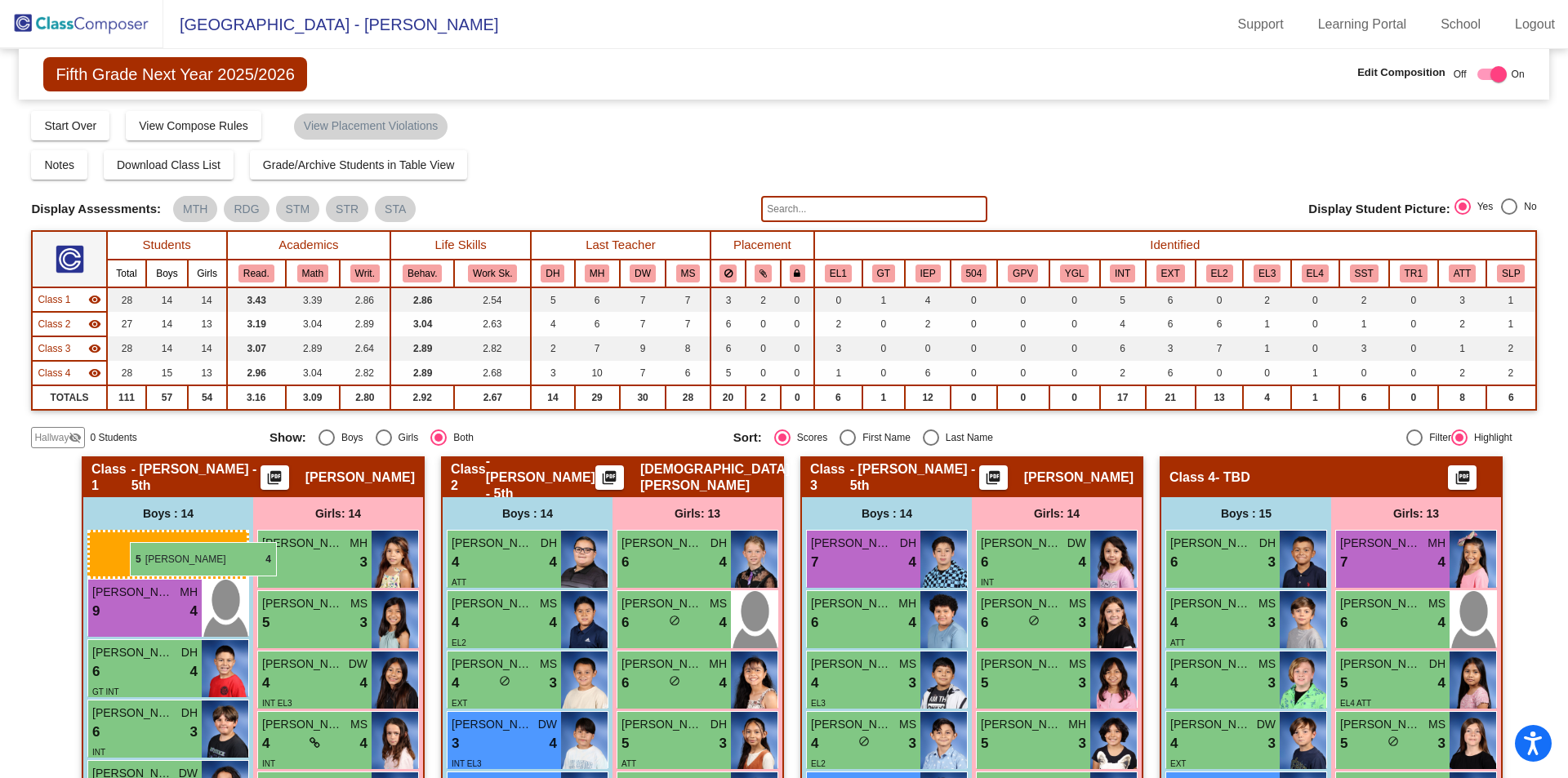
drag, startPoint x: 576, startPoint y: 570, endPoint x: 130, endPoint y: 542, distance: 446.9
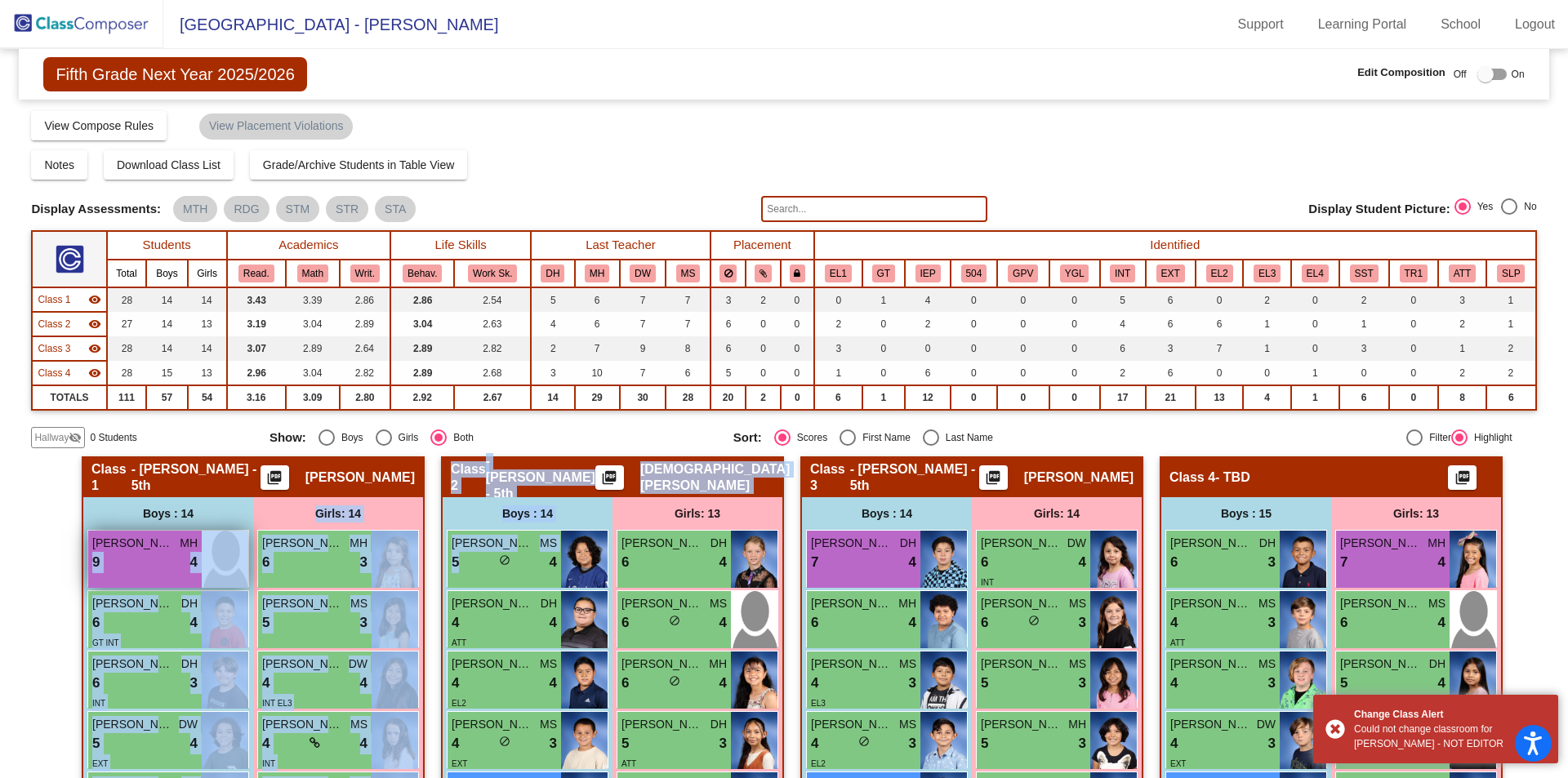
drag, startPoint x: 497, startPoint y: 553, endPoint x: 192, endPoint y: 539, distance: 305.3
click at [540, 587] on div "[PERSON_NAME] MS 5 lock do_not_disturb_alt 4" at bounding box center [504, 559] width 114 height 57
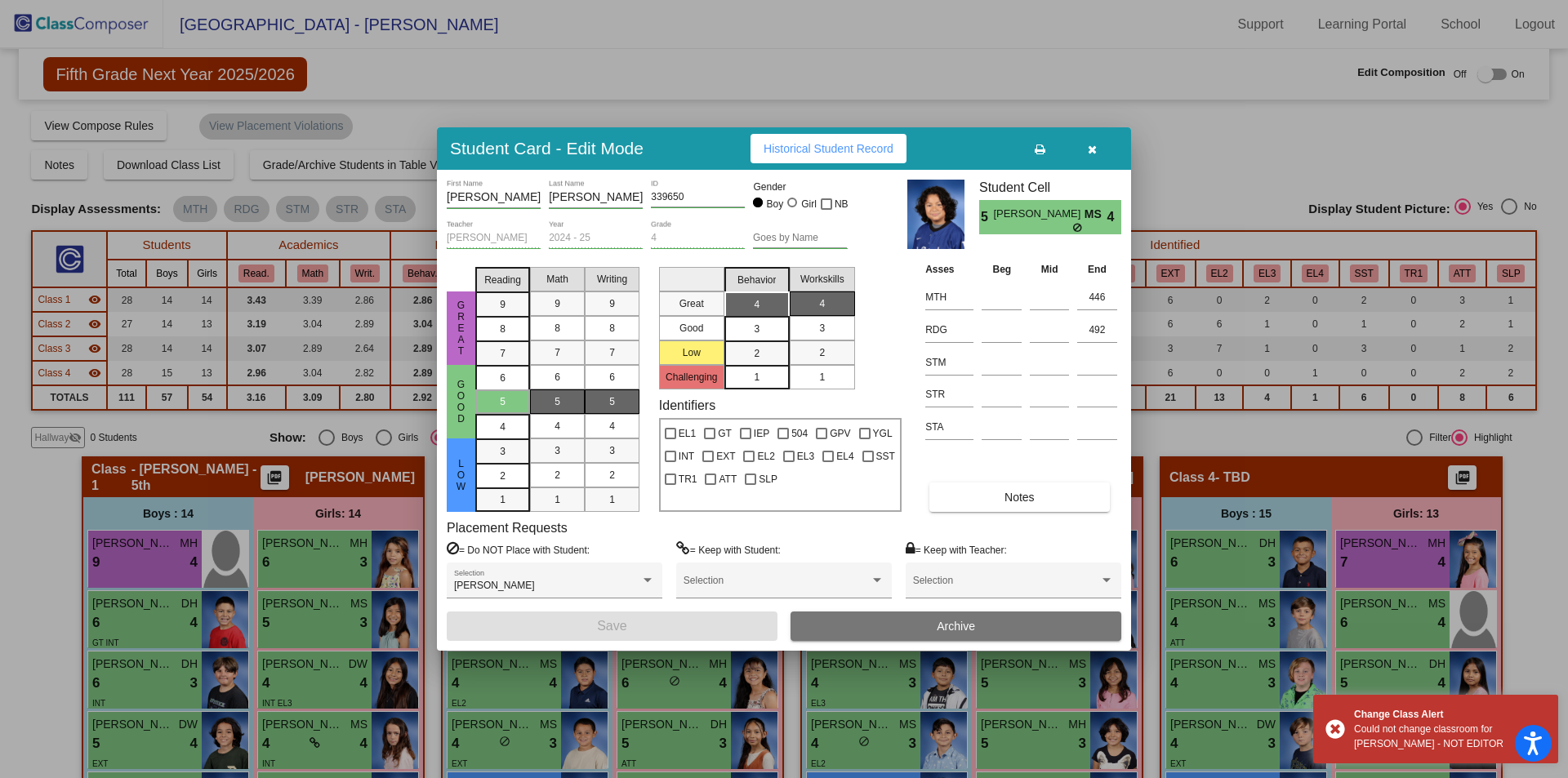
click at [1114, 148] on button "button" at bounding box center [1092, 148] width 52 height 29
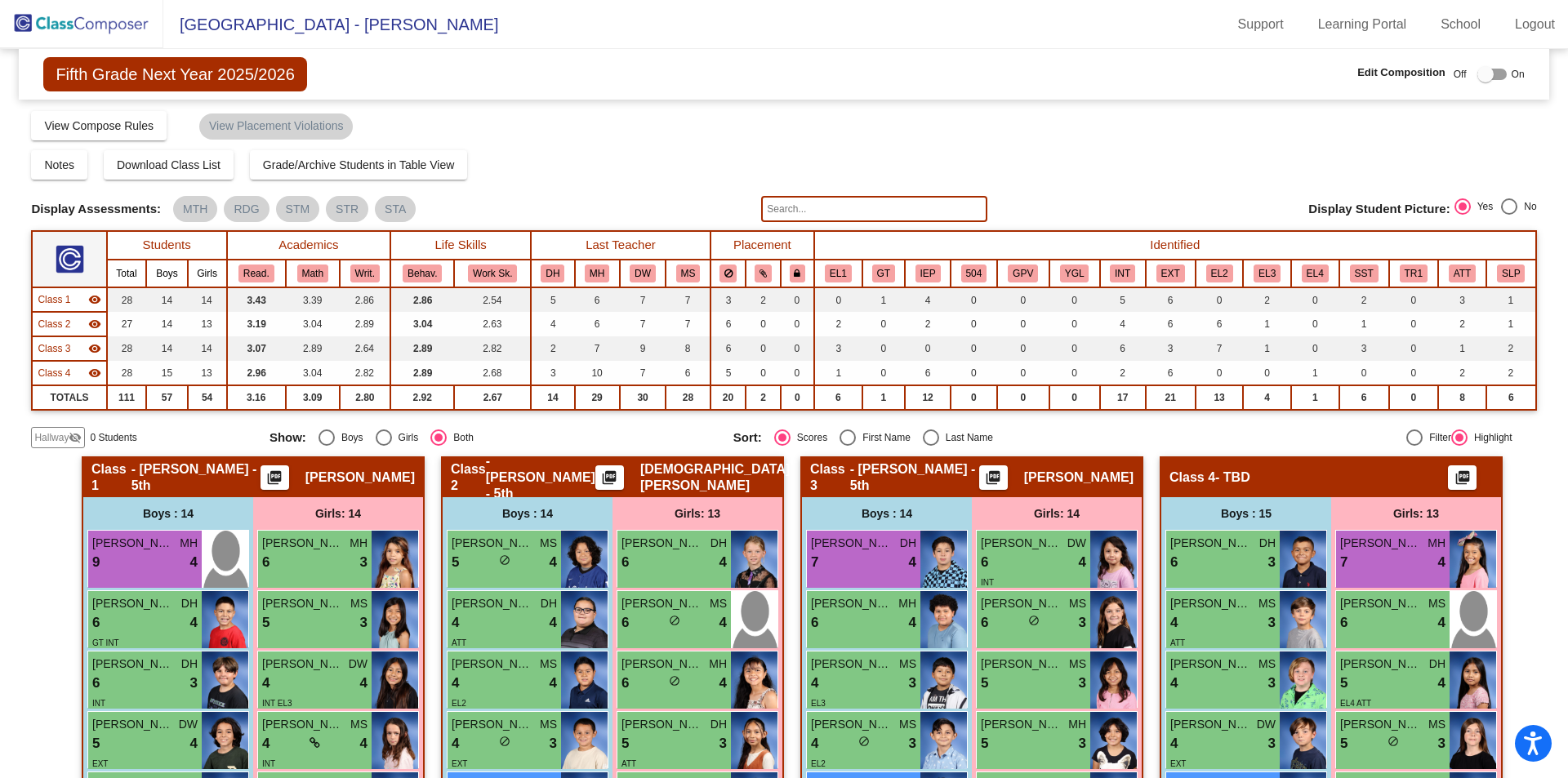
drag, startPoint x: 519, startPoint y: 544, endPoint x: 426, endPoint y: 540, distance: 93.1
click at [484, 564] on div "5 lock do_not_disturb_alt 4" at bounding box center [504, 562] width 105 height 21
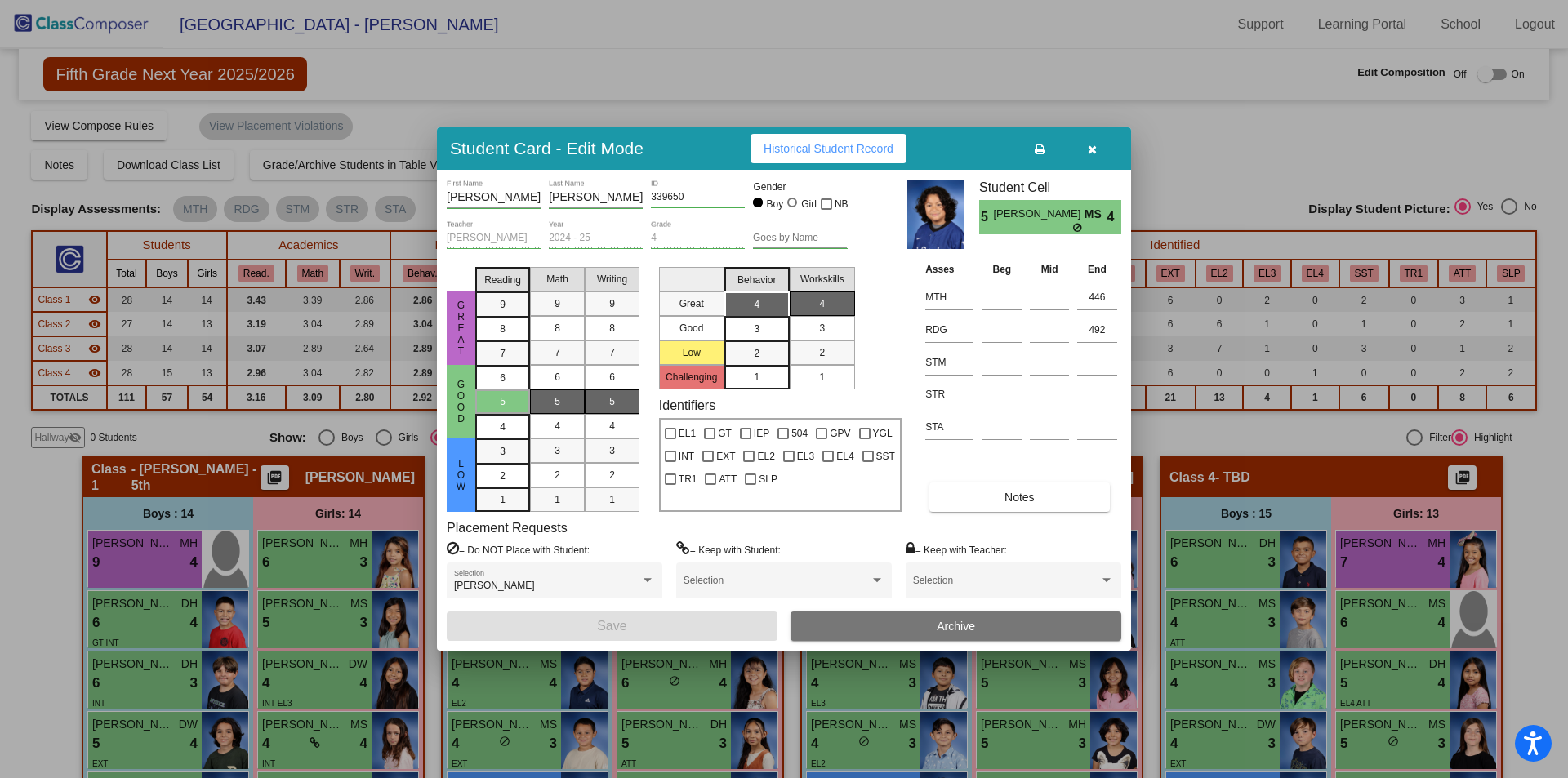
click at [1091, 152] on icon "button" at bounding box center [1093, 149] width 9 height 11
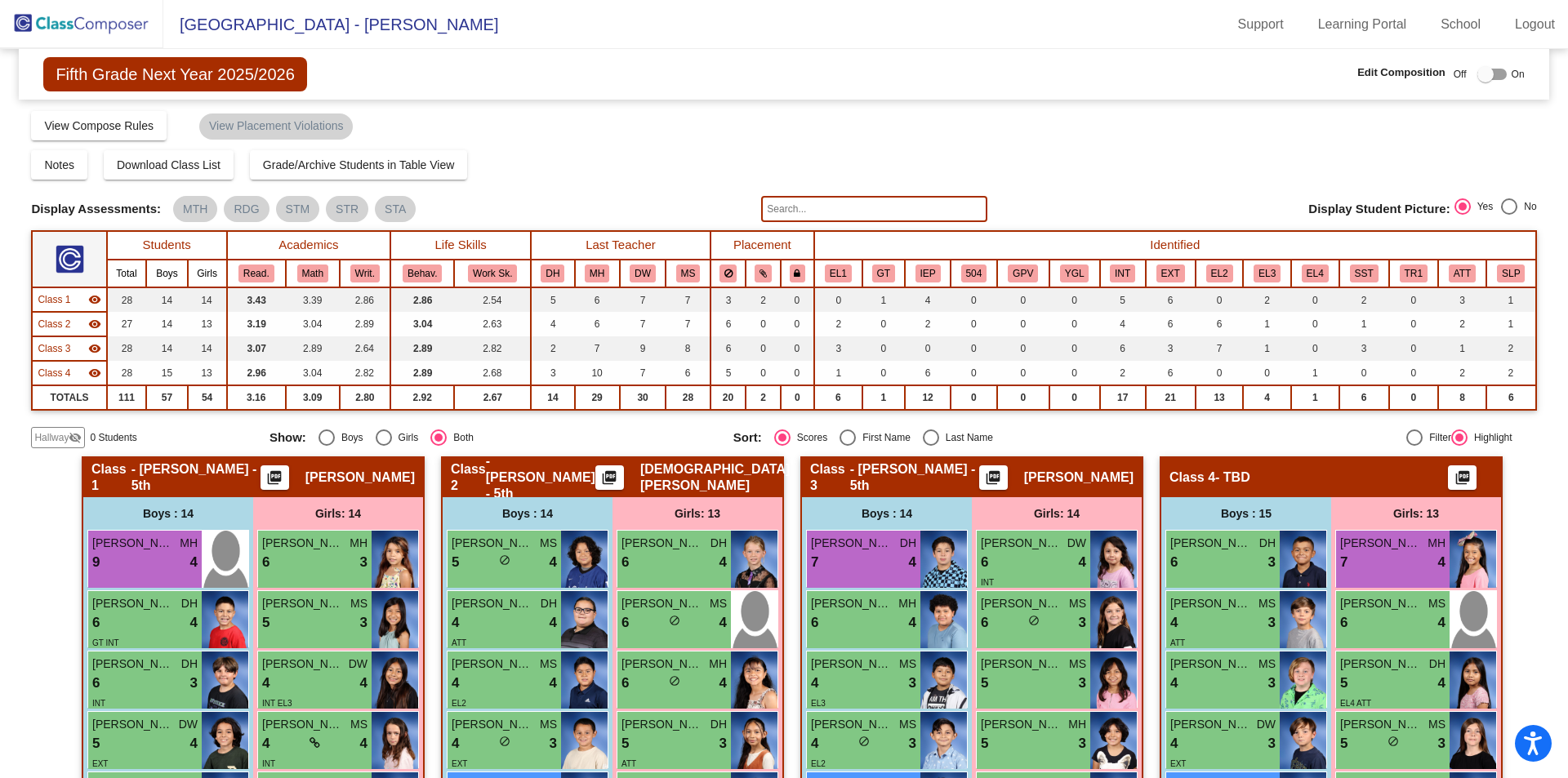
click at [1485, 72] on div at bounding box center [1486, 74] width 16 height 16
checkbox input "true"
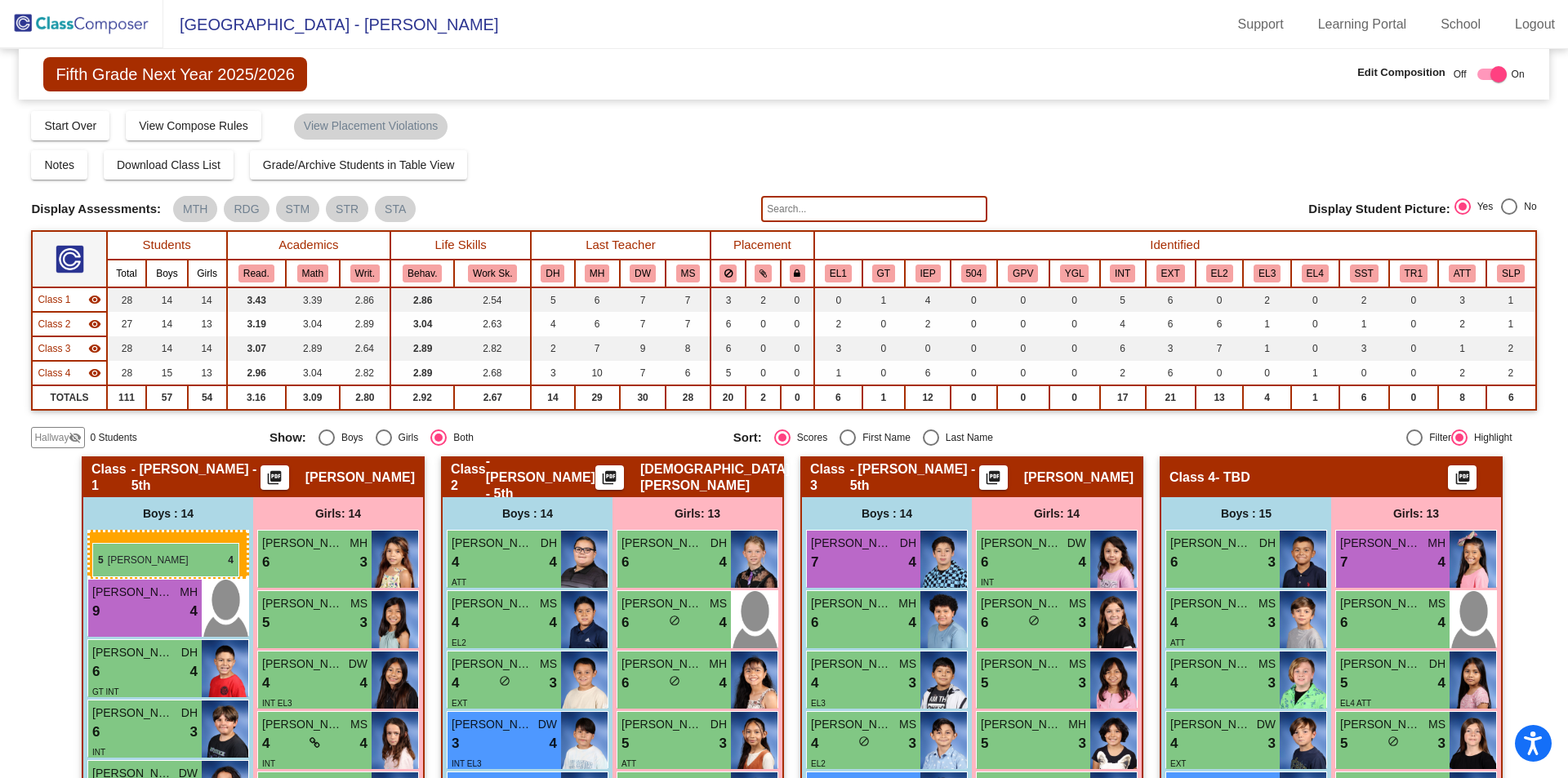
drag, startPoint x: 508, startPoint y: 562, endPoint x: 92, endPoint y: 543, distance: 416.4
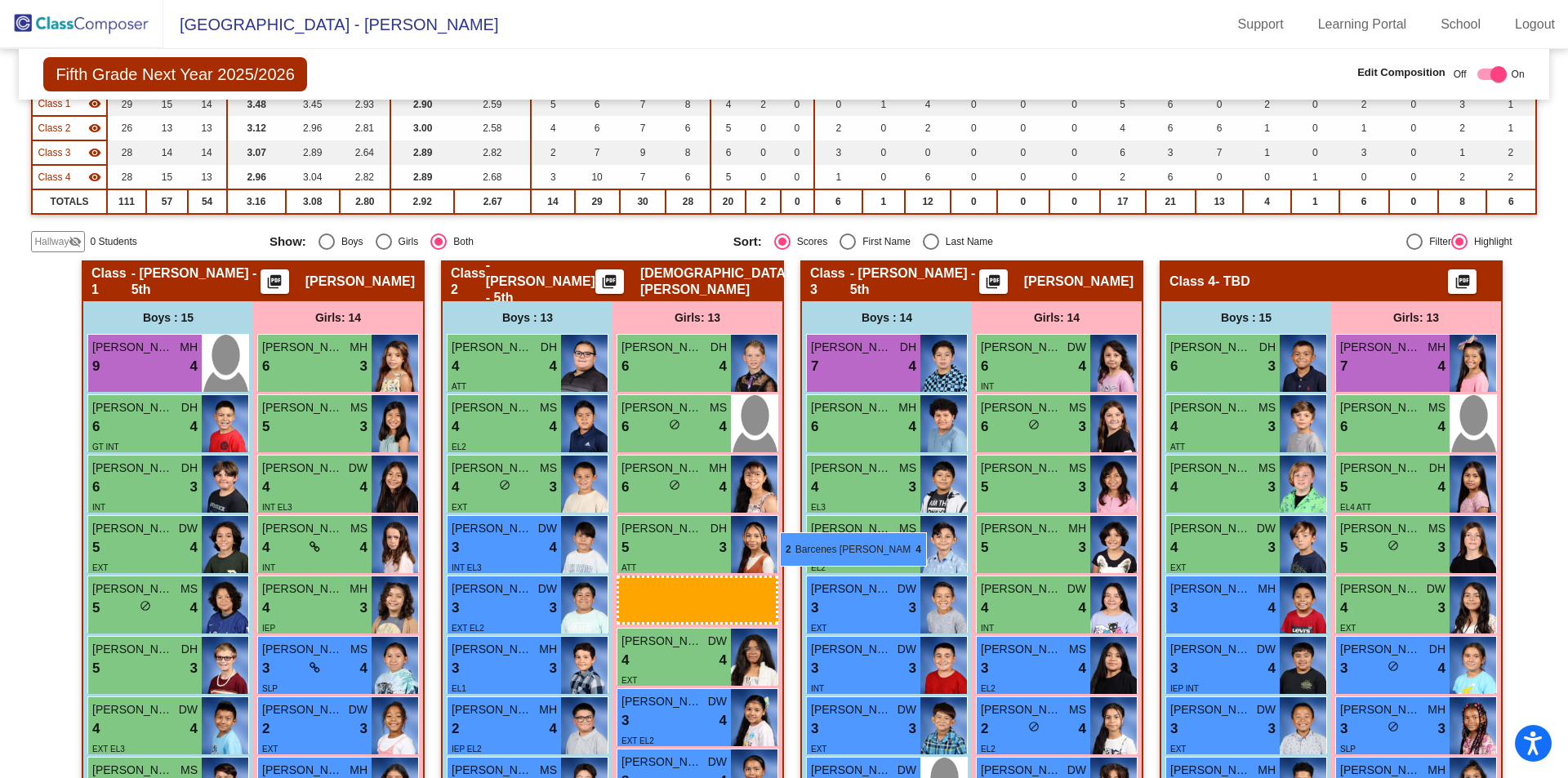
scroll to position [194, 0]
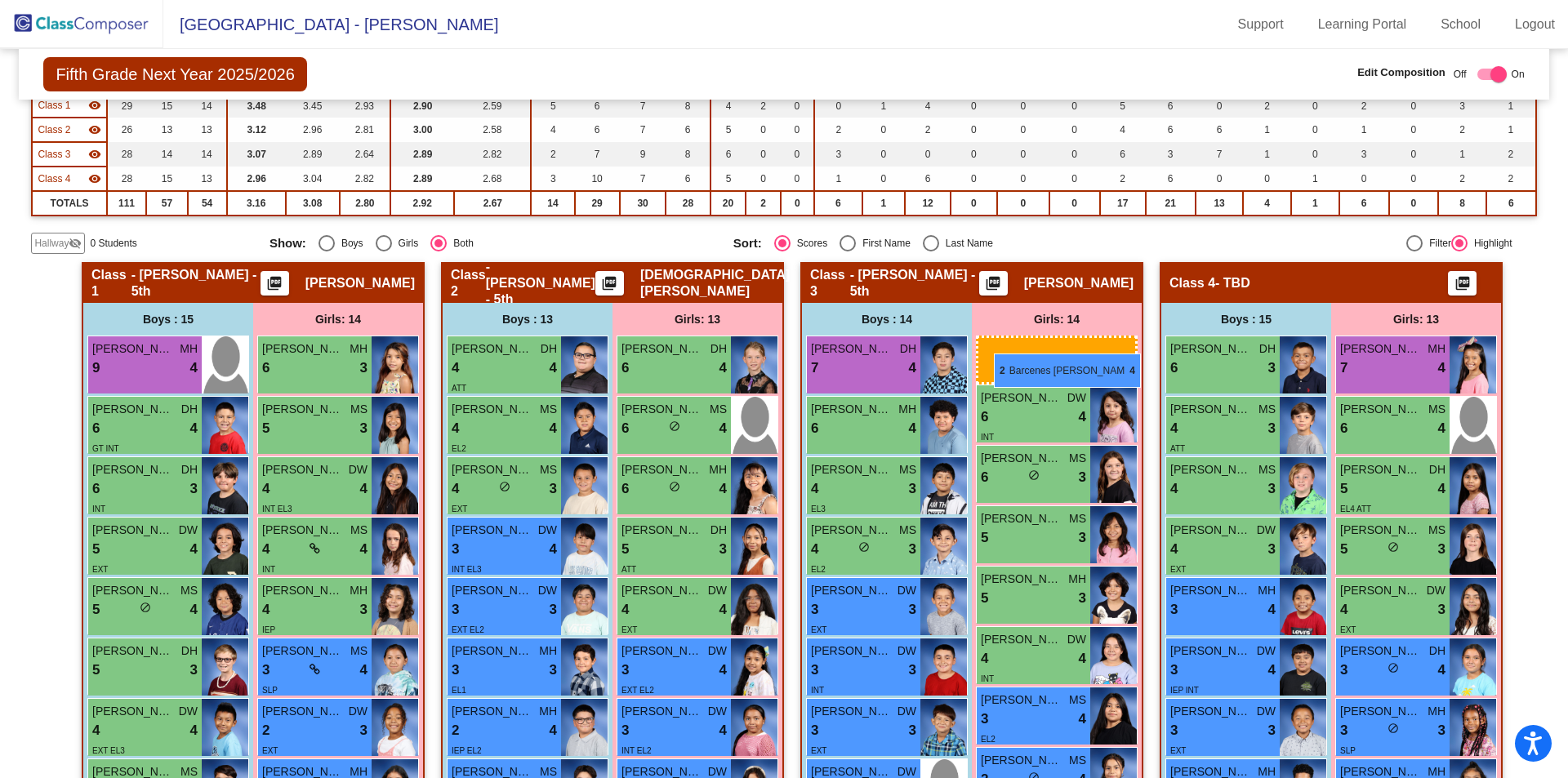
drag, startPoint x: 689, startPoint y: 553, endPoint x: 994, endPoint y: 353, distance: 364.7
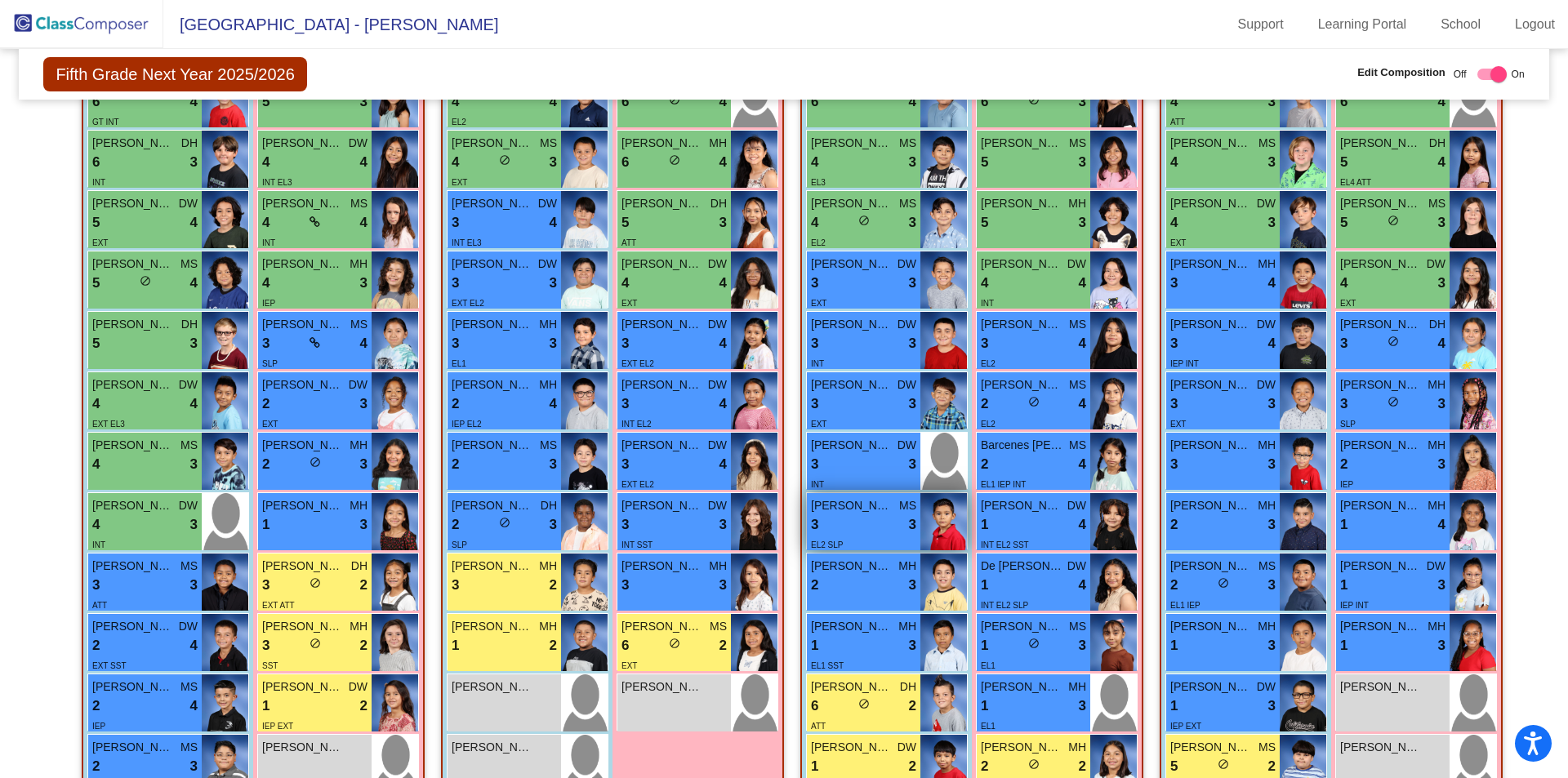
scroll to position [603, 0]
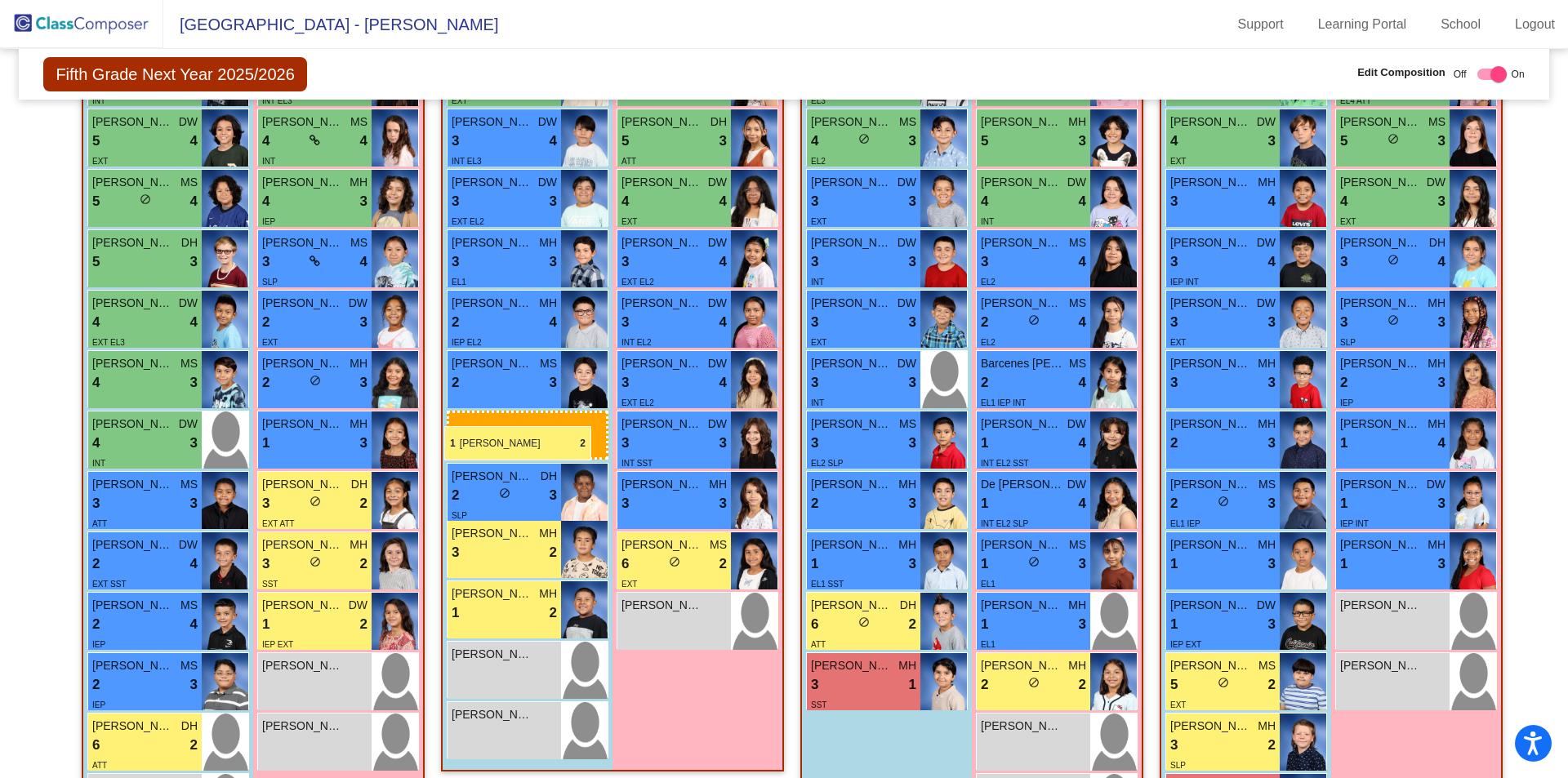
drag, startPoint x: 872, startPoint y: 672, endPoint x: 444, endPoint y: 426, distance: 493.7
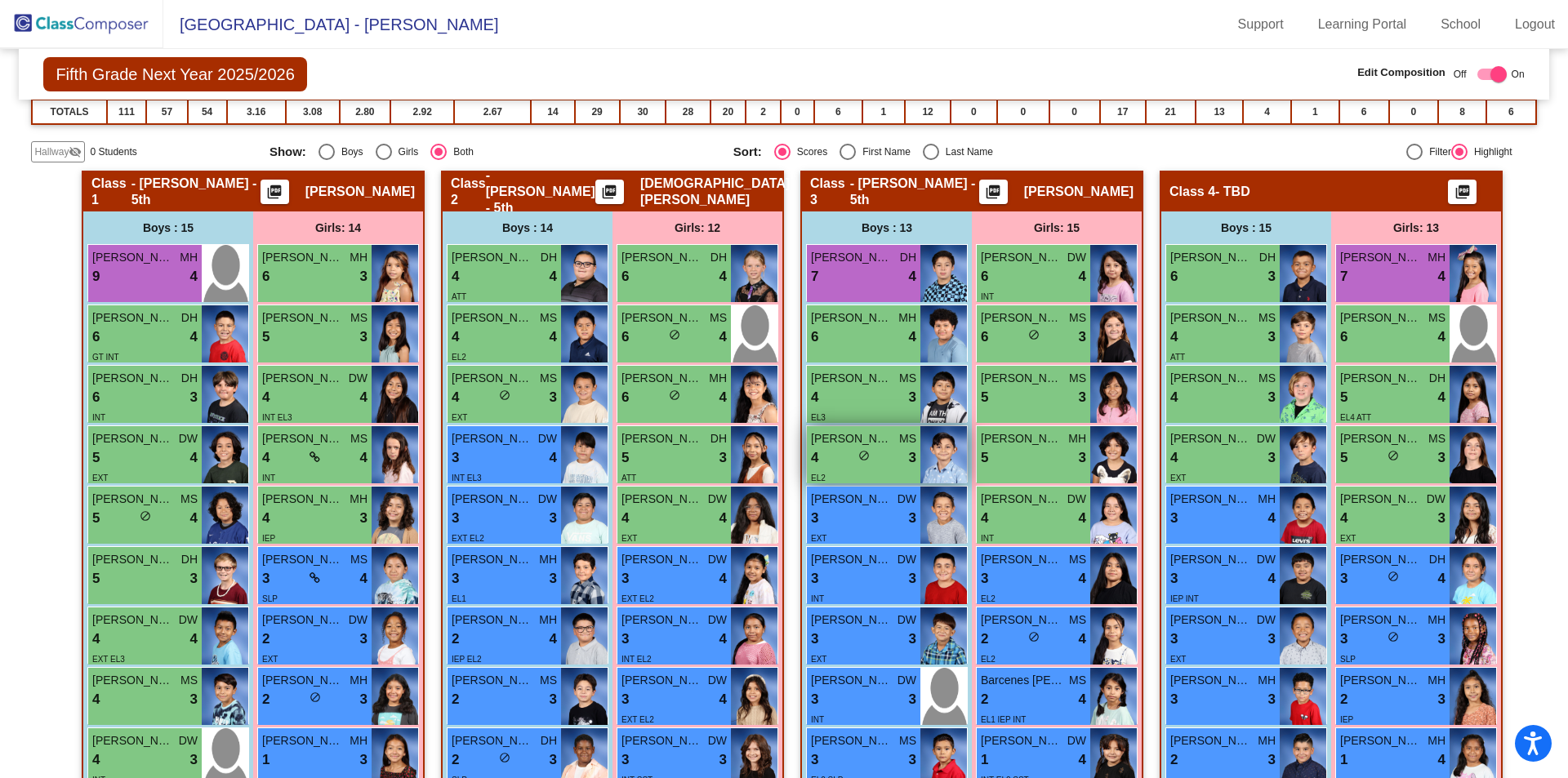
scroll to position [276, 0]
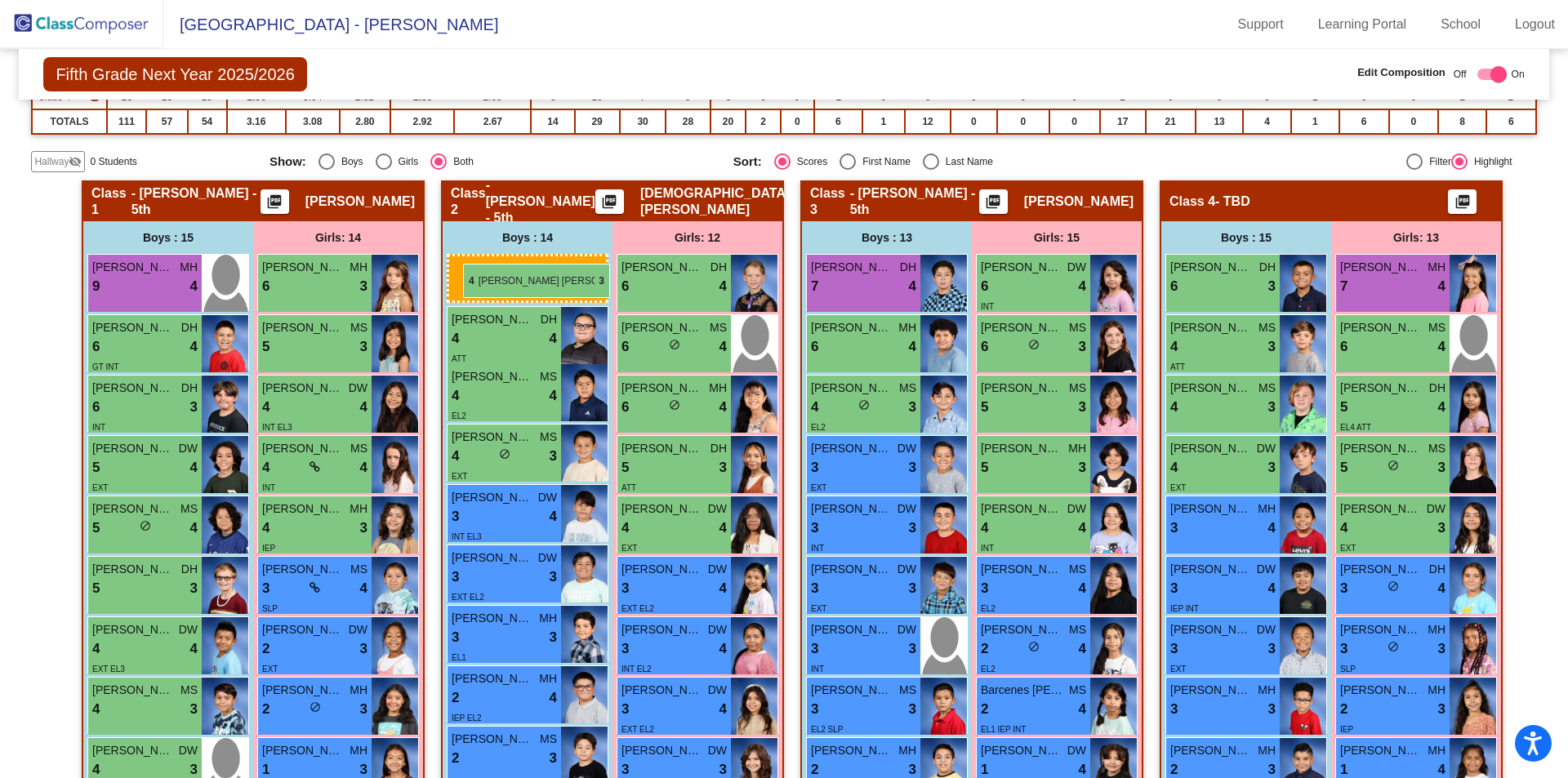
drag, startPoint x: 862, startPoint y: 398, endPoint x: 463, endPoint y: 264, distance: 420.9
